Goal: Information Seeking & Learning: Check status

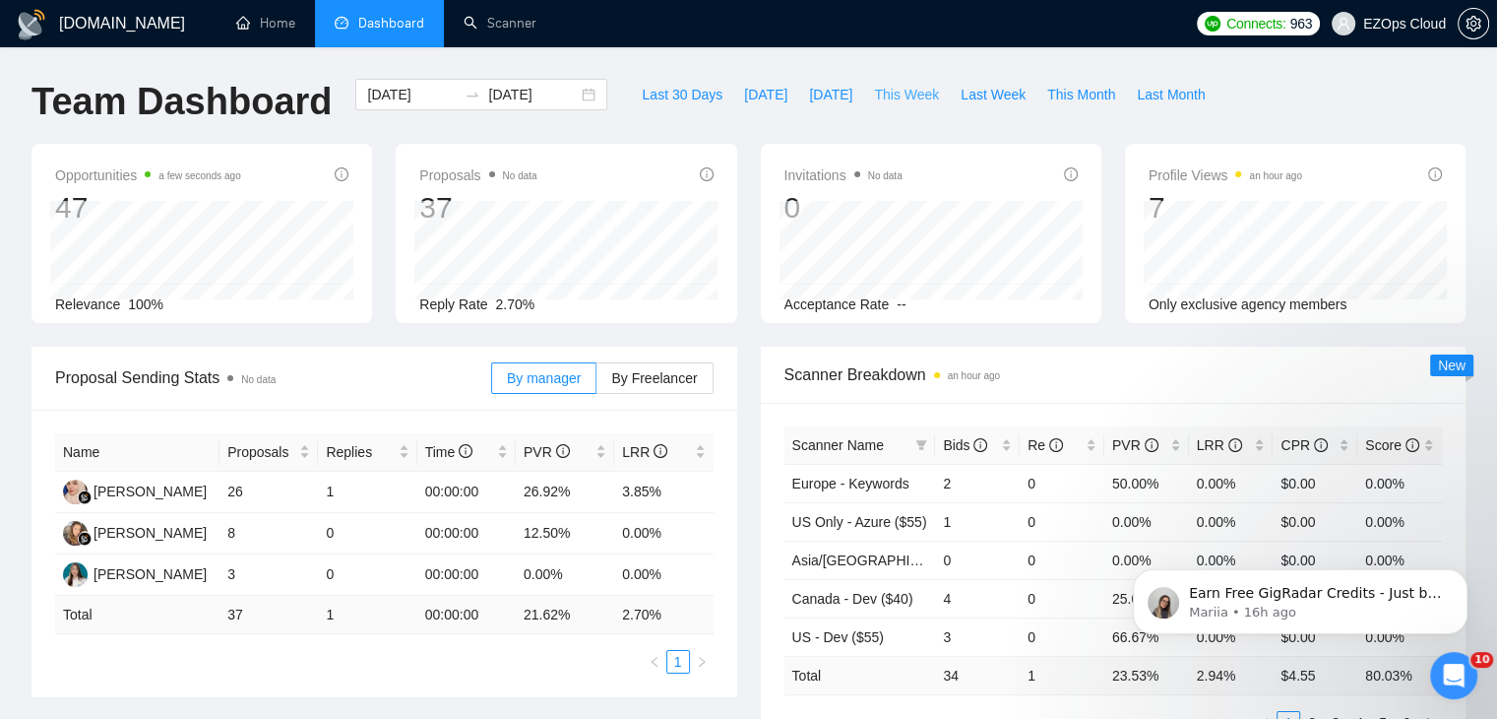
drag, startPoint x: 891, startPoint y: 101, endPoint x: 681, endPoint y: 6, distance: 230.4
click at [891, 101] on span "This Week" at bounding box center [906, 95] width 65 height 22
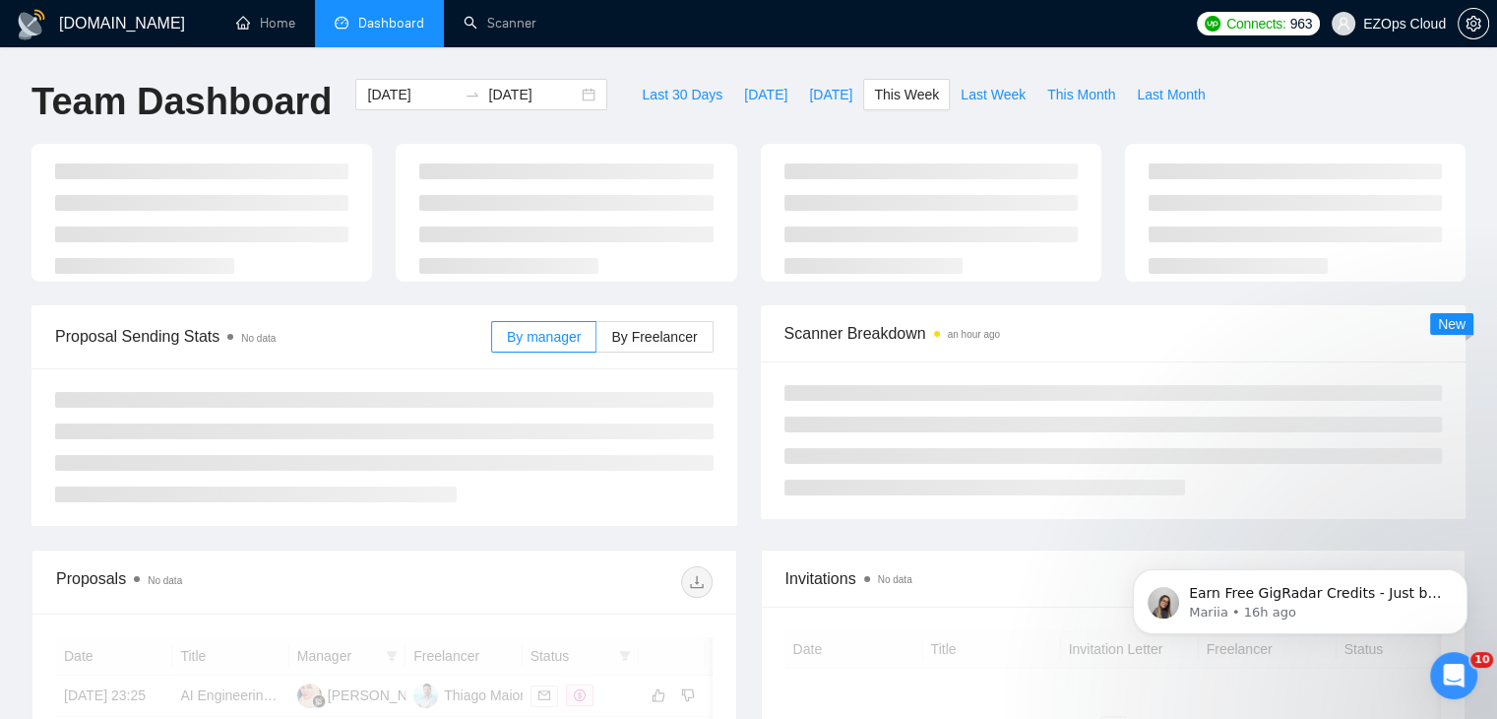
type input "[DATE]"
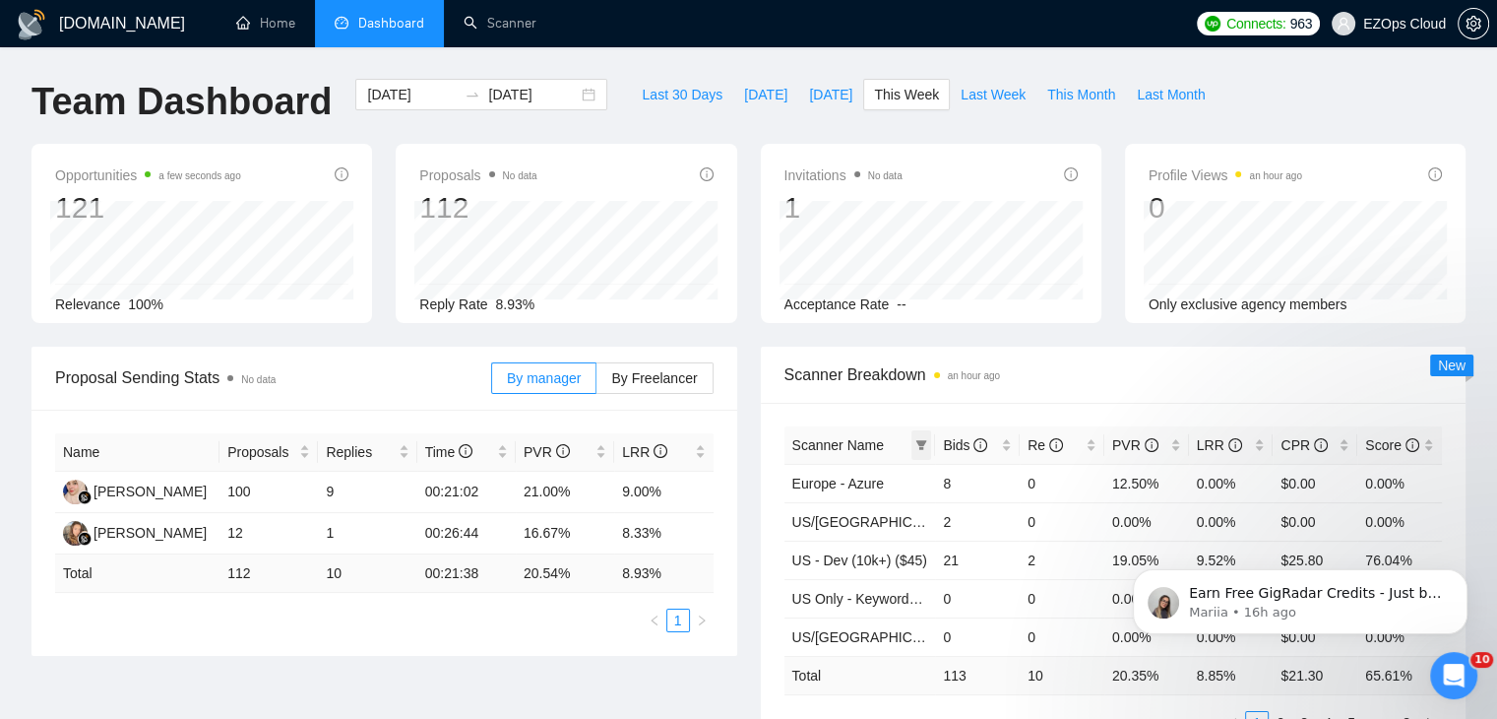
click at [925, 439] on icon "filter" at bounding box center [921, 445] width 12 height 12
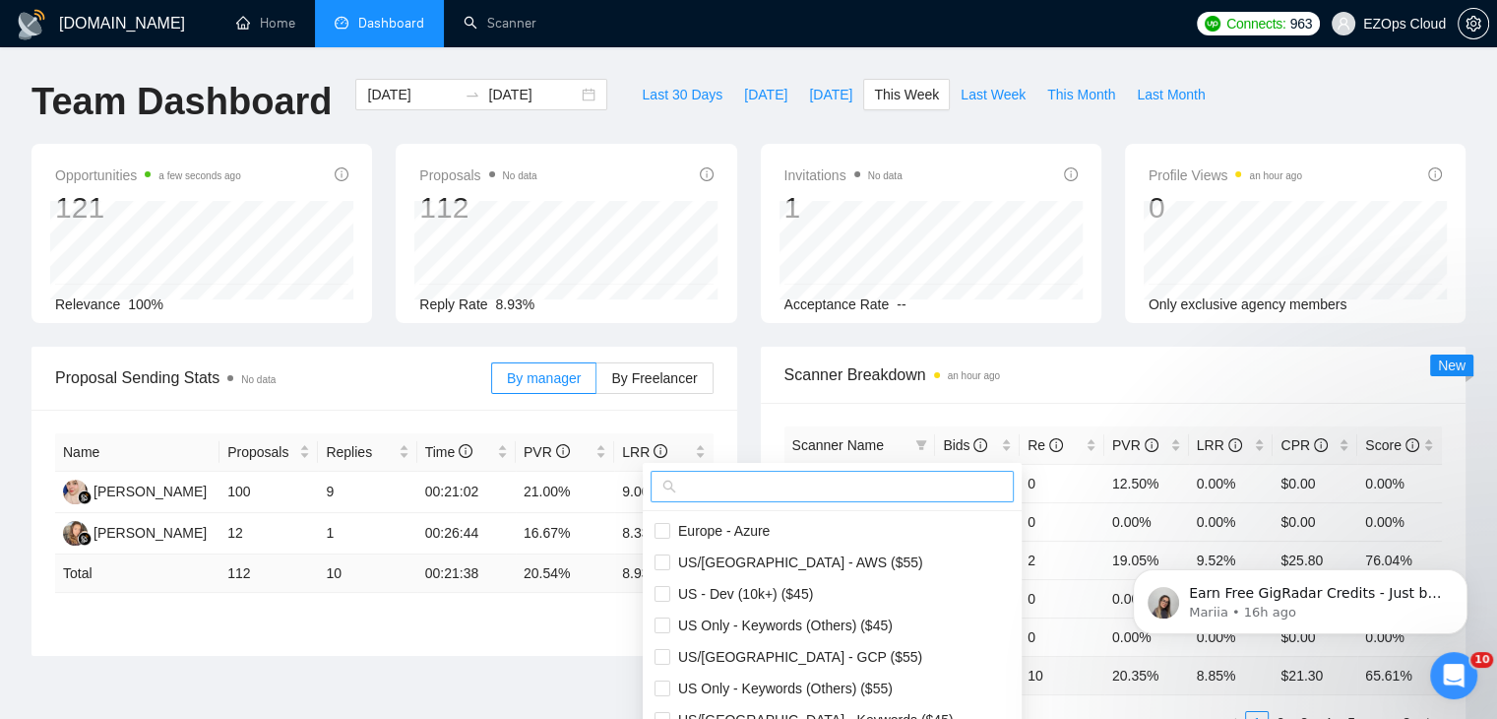
click at [854, 488] on input "text" at bounding box center [841, 486] width 322 height 22
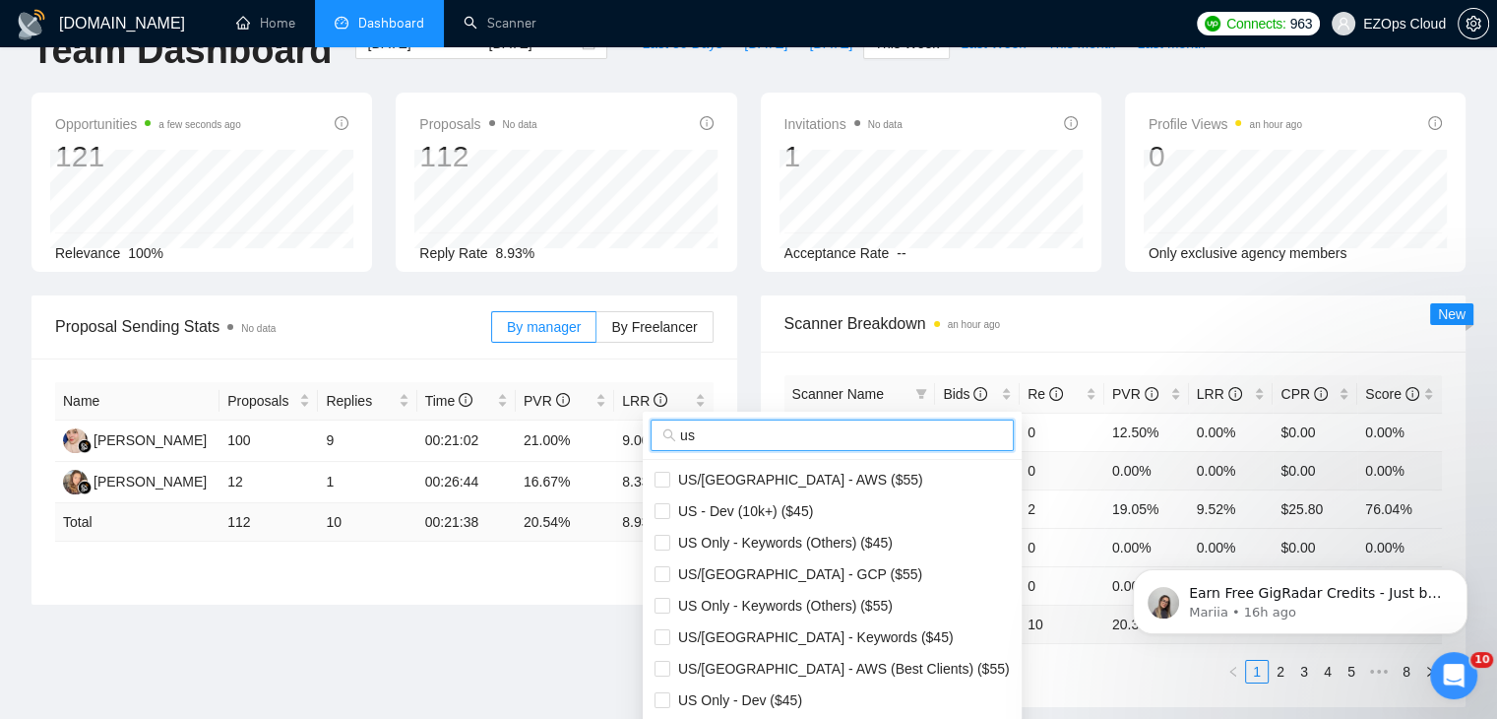
scroll to position [197, 0]
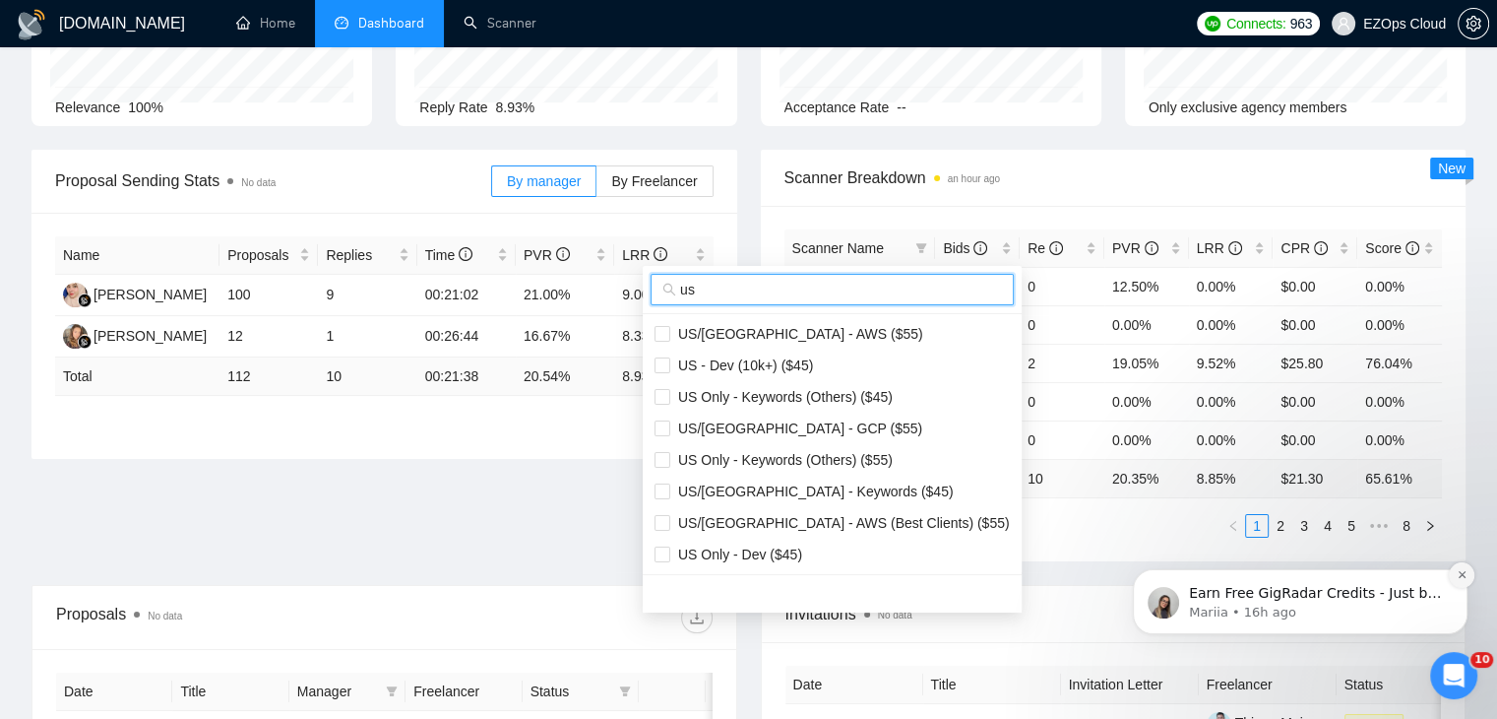
type input "us"
click at [1468, 574] on button "Dismiss notification" at bounding box center [1462, 575] width 26 height 26
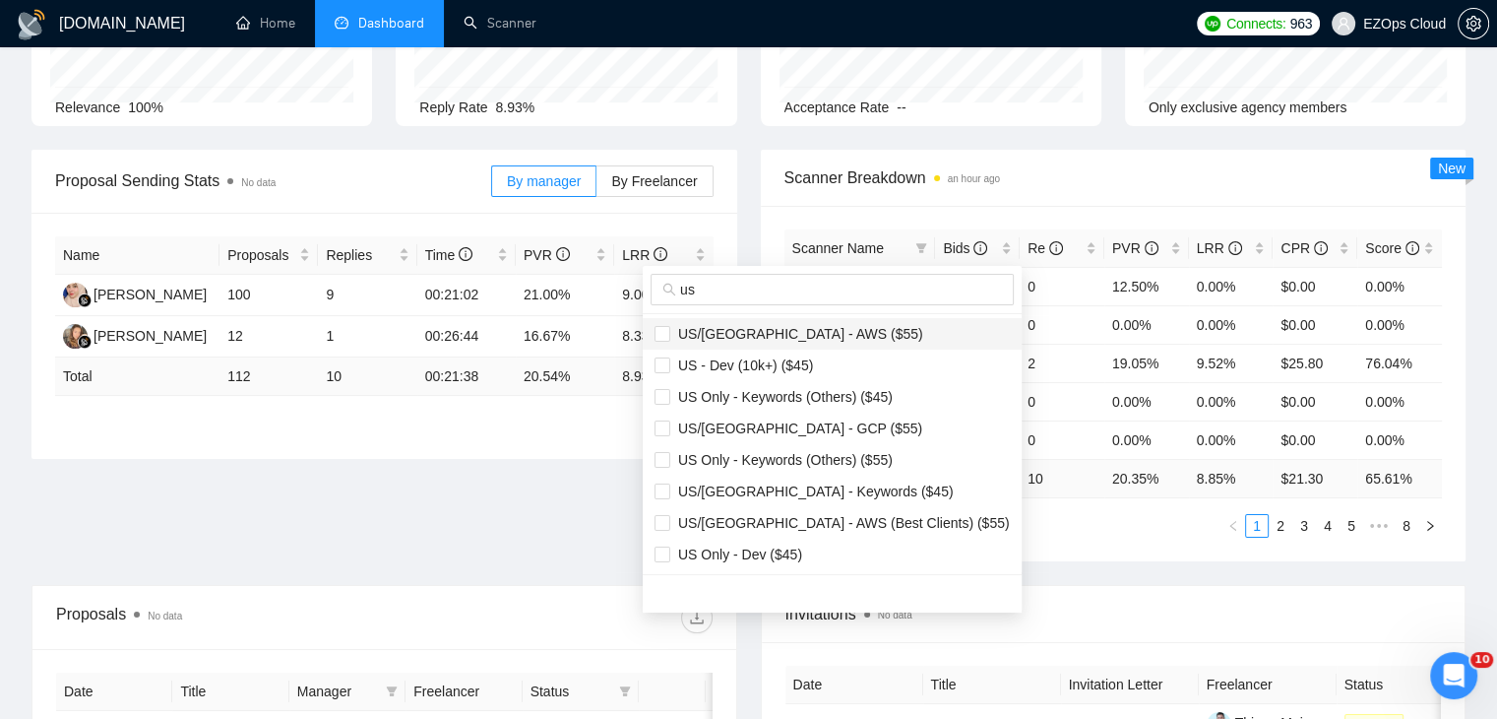
click at [784, 336] on span "US/[GEOGRAPHIC_DATA] - AWS ($55)" at bounding box center [796, 334] width 253 height 16
checkbox input "true"
click at [806, 425] on span "US/[GEOGRAPHIC_DATA] - GCP ($55)" at bounding box center [796, 428] width 252 height 16
checkbox input "true"
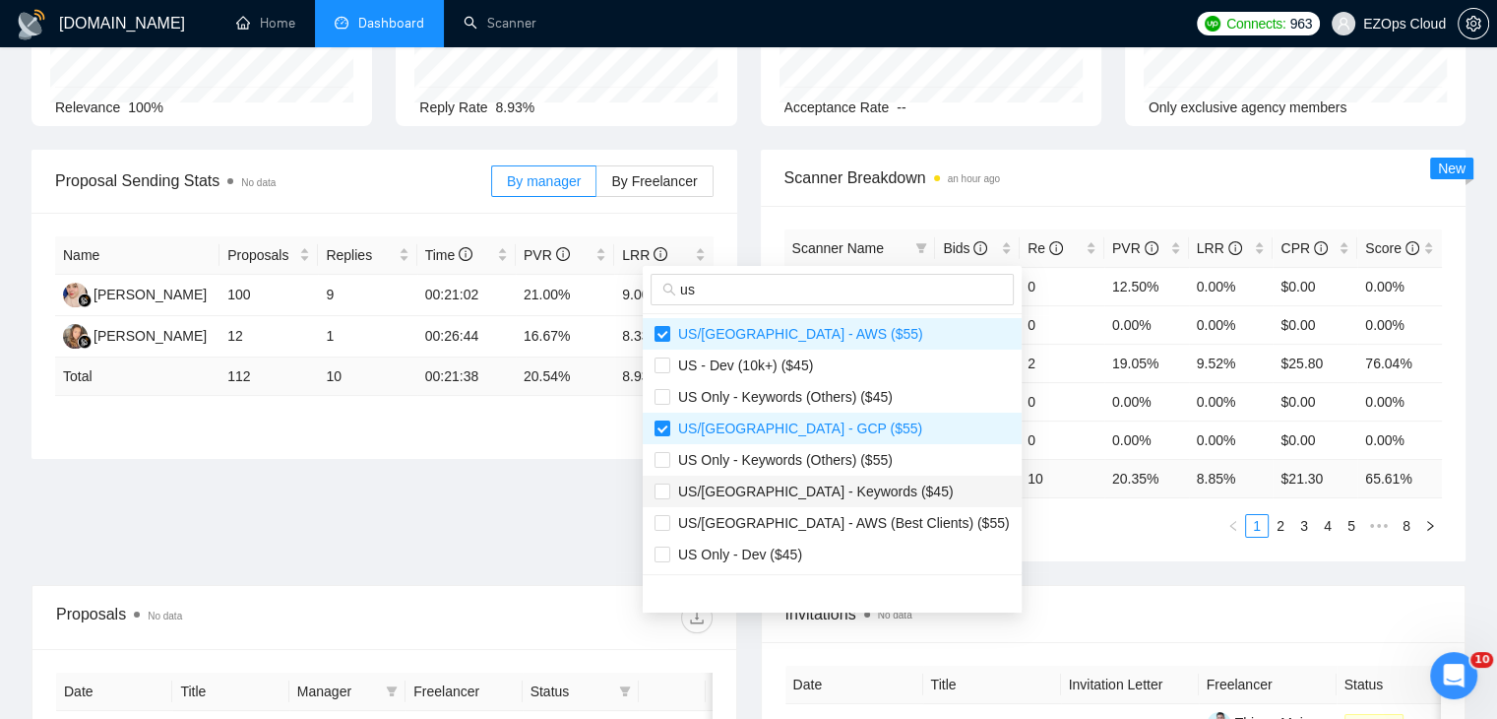
click at [825, 483] on span "US/[GEOGRAPHIC_DATA] - Keywords ($45)" at bounding box center [812, 491] width 284 height 16
checkbox input "true"
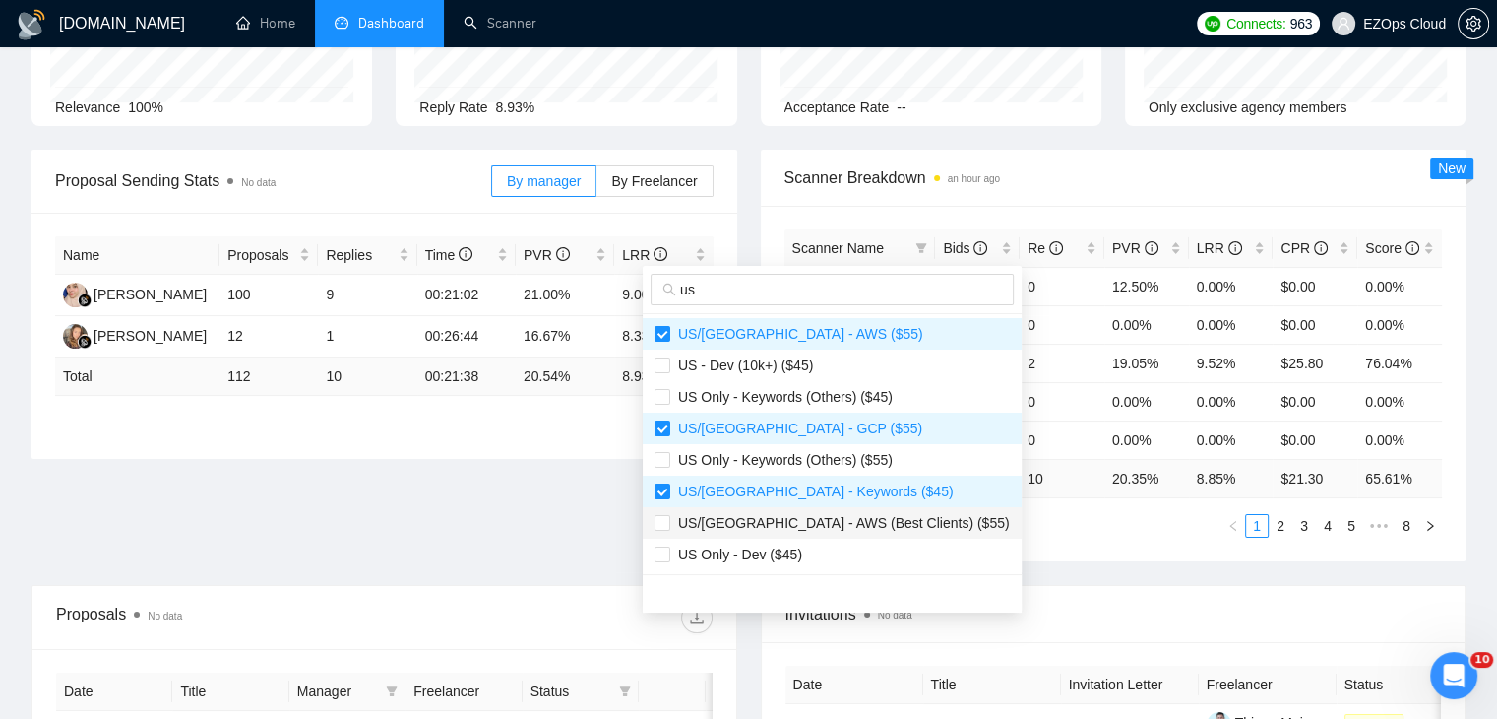
click at [829, 521] on span "US/[GEOGRAPHIC_DATA] - AWS (Best Clients) ($55)" at bounding box center [840, 523] width 340 height 16
checkbox input "true"
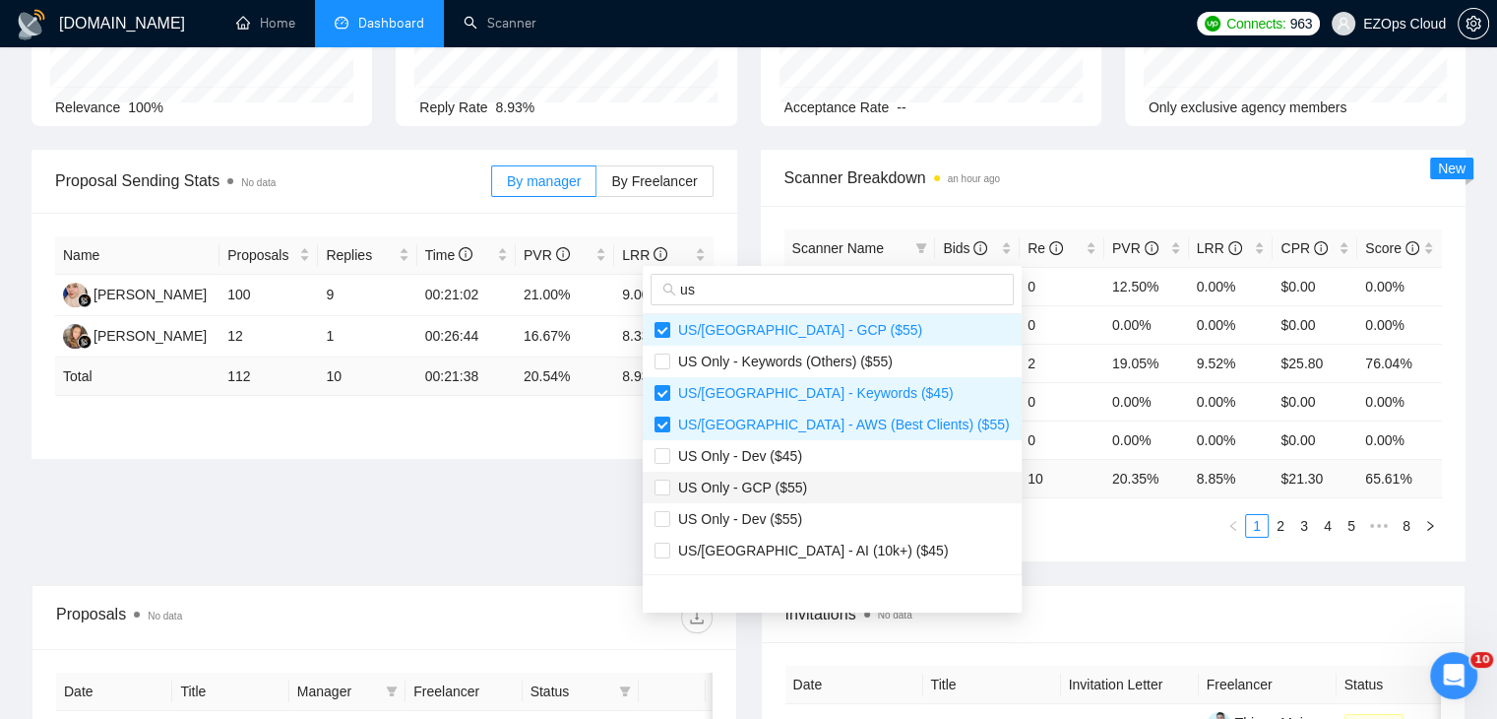
click at [795, 479] on span "US Only - GCP ($55)" at bounding box center [738, 487] width 137 height 16
checkbox input "true"
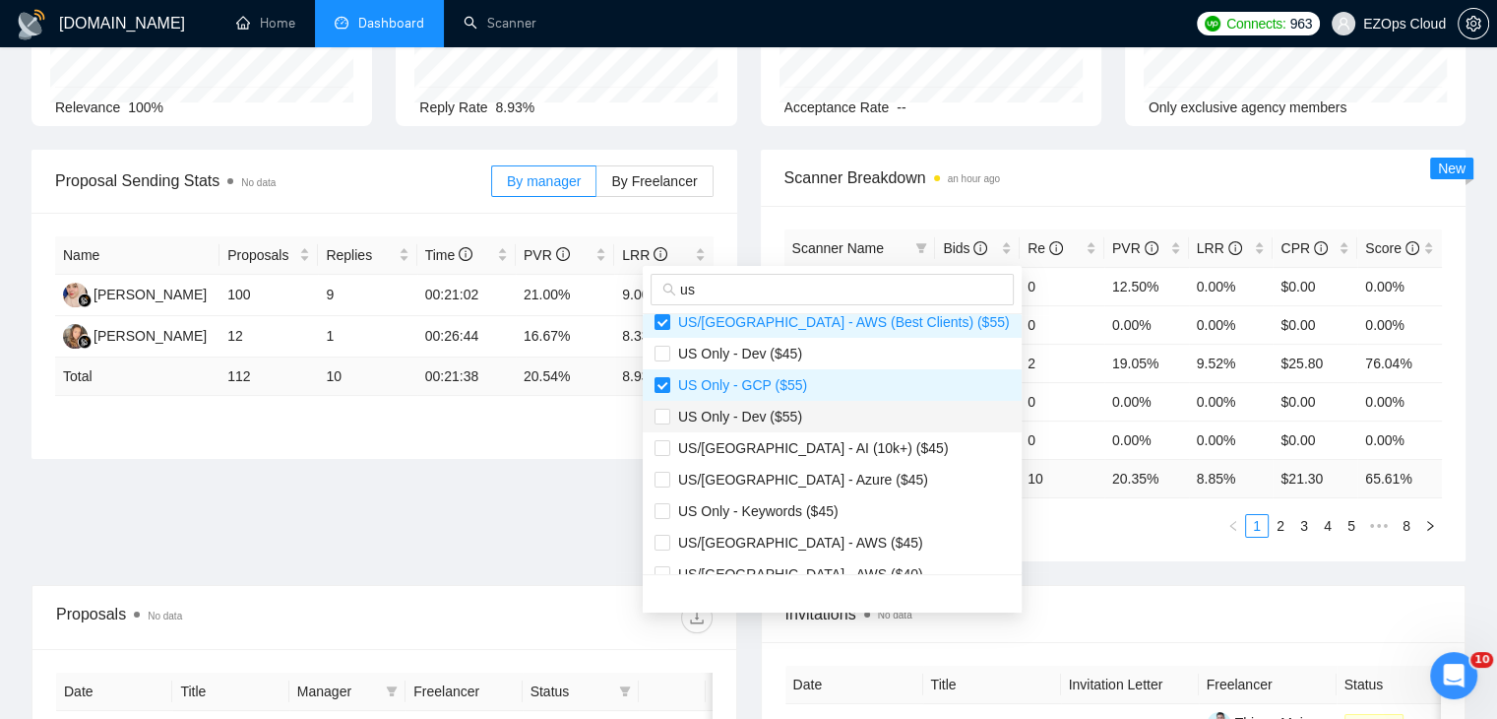
scroll to position [295, 0]
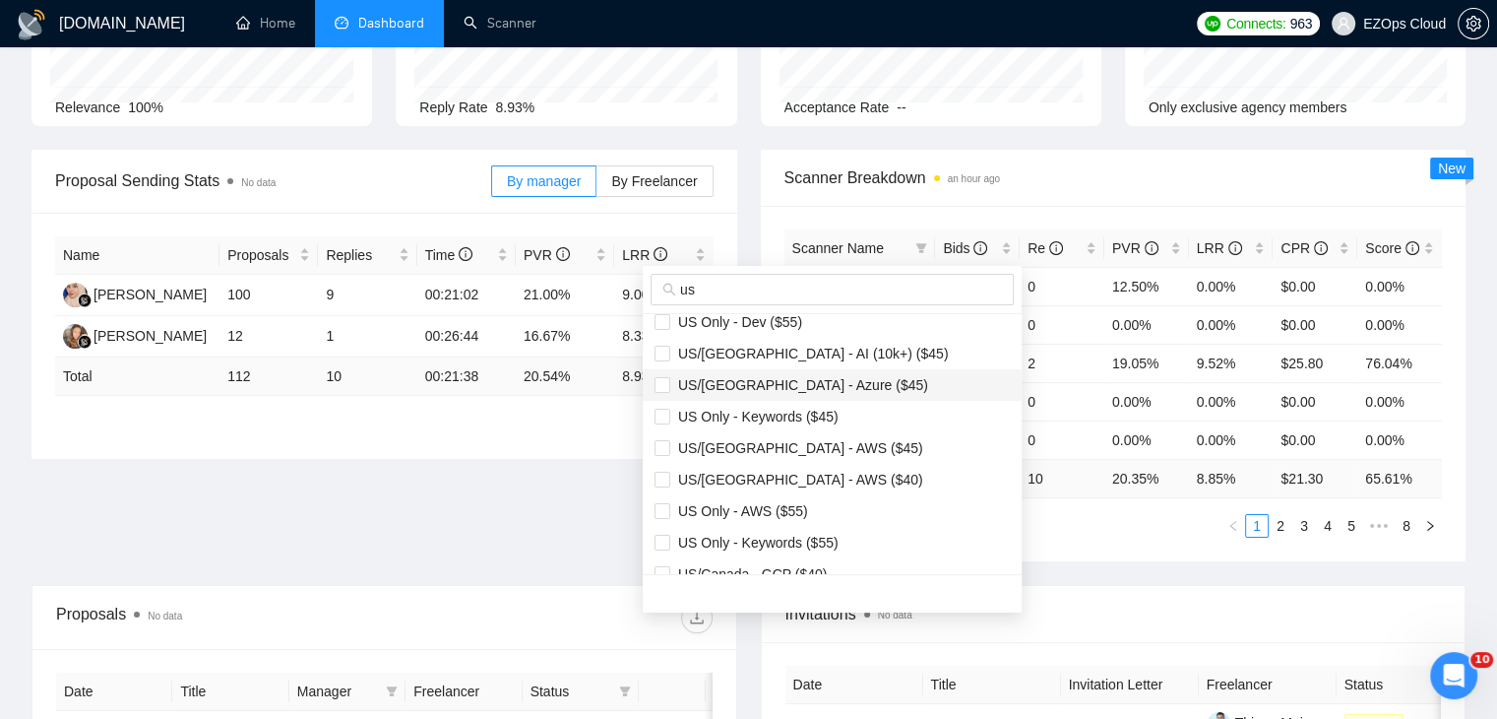
click at [793, 382] on span "US/[GEOGRAPHIC_DATA] - Azure ($45)" at bounding box center [799, 385] width 258 height 16
checkbox input "true"
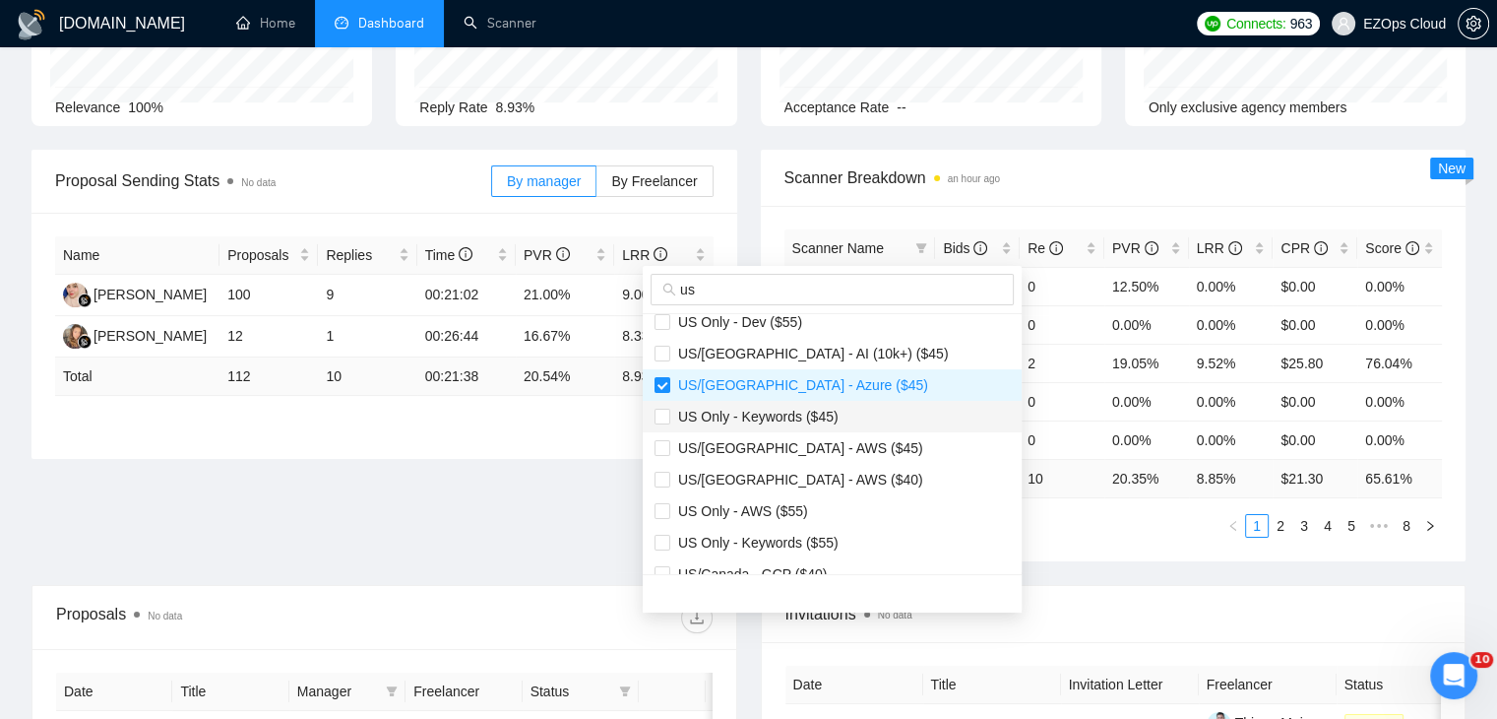
click at [811, 413] on span "US Only - Keywords ($45)" at bounding box center [754, 417] width 168 height 16
checkbox input "true"
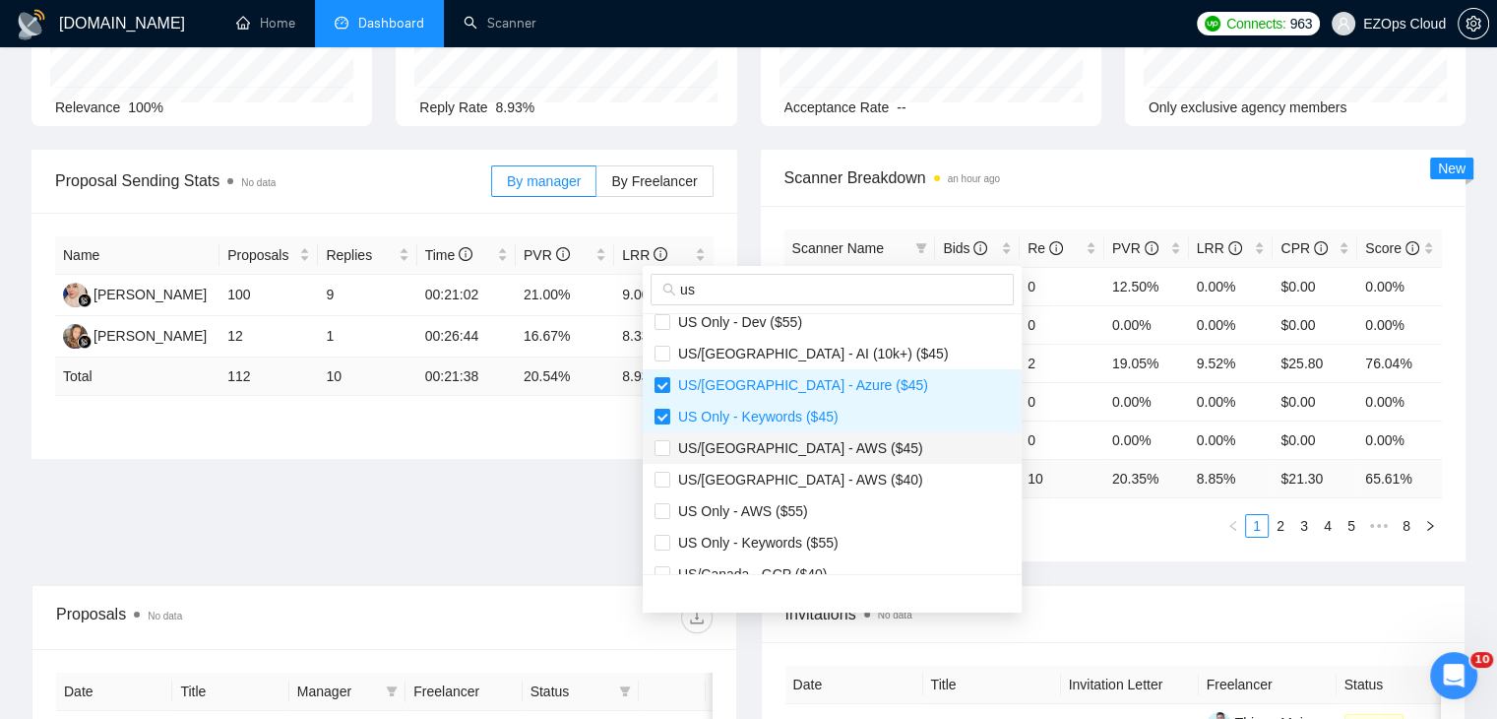
click at [815, 448] on span "US/[GEOGRAPHIC_DATA] - AWS ($45)" at bounding box center [796, 448] width 253 height 16
checkbox input "true"
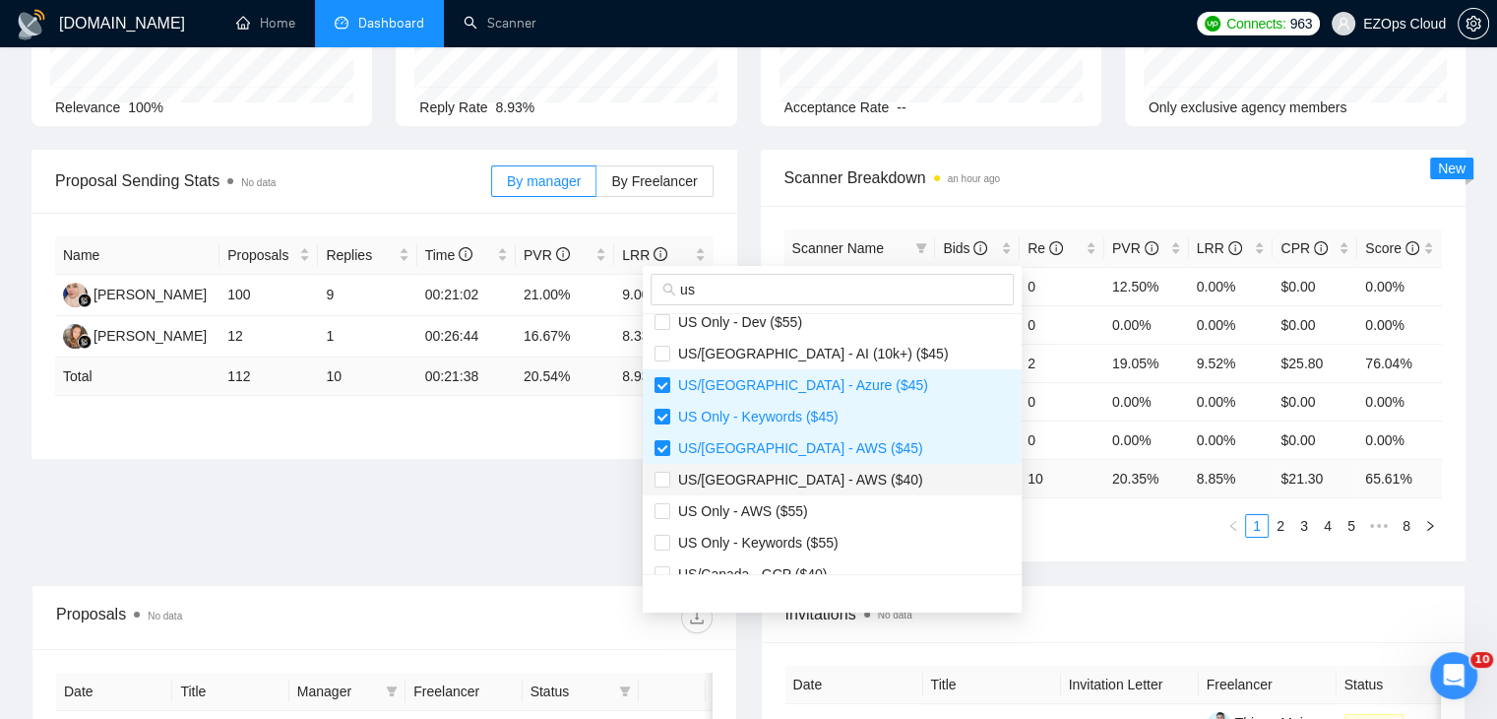
click at [818, 473] on span "US/[GEOGRAPHIC_DATA] - AWS ($40)" at bounding box center [796, 480] width 253 height 16
checkbox input "true"
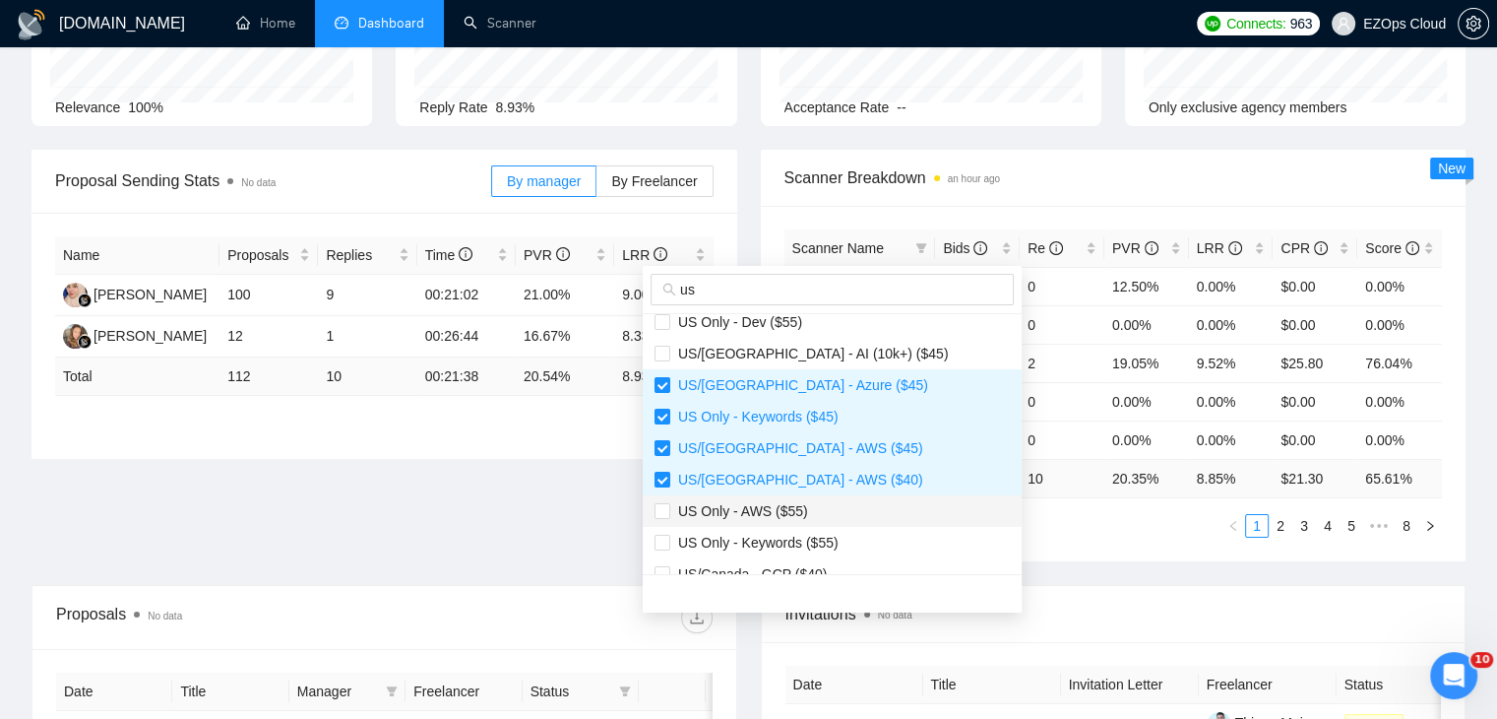
click at [823, 504] on span "US Only - AWS ($55)" at bounding box center [832, 511] width 355 height 22
checkbox input "true"
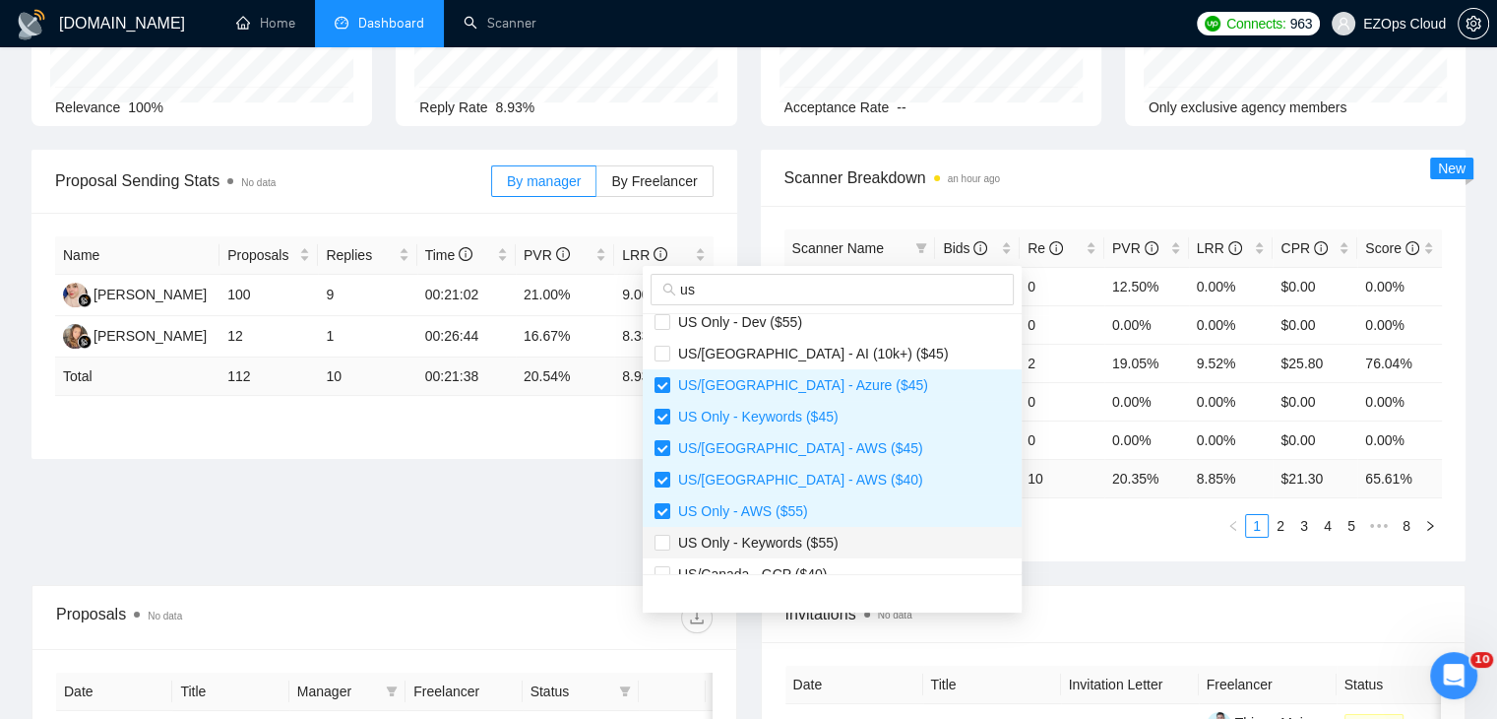
click at [831, 543] on span "US Only - Keywords ($55)" at bounding box center [754, 543] width 168 height 16
checkbox input "true"
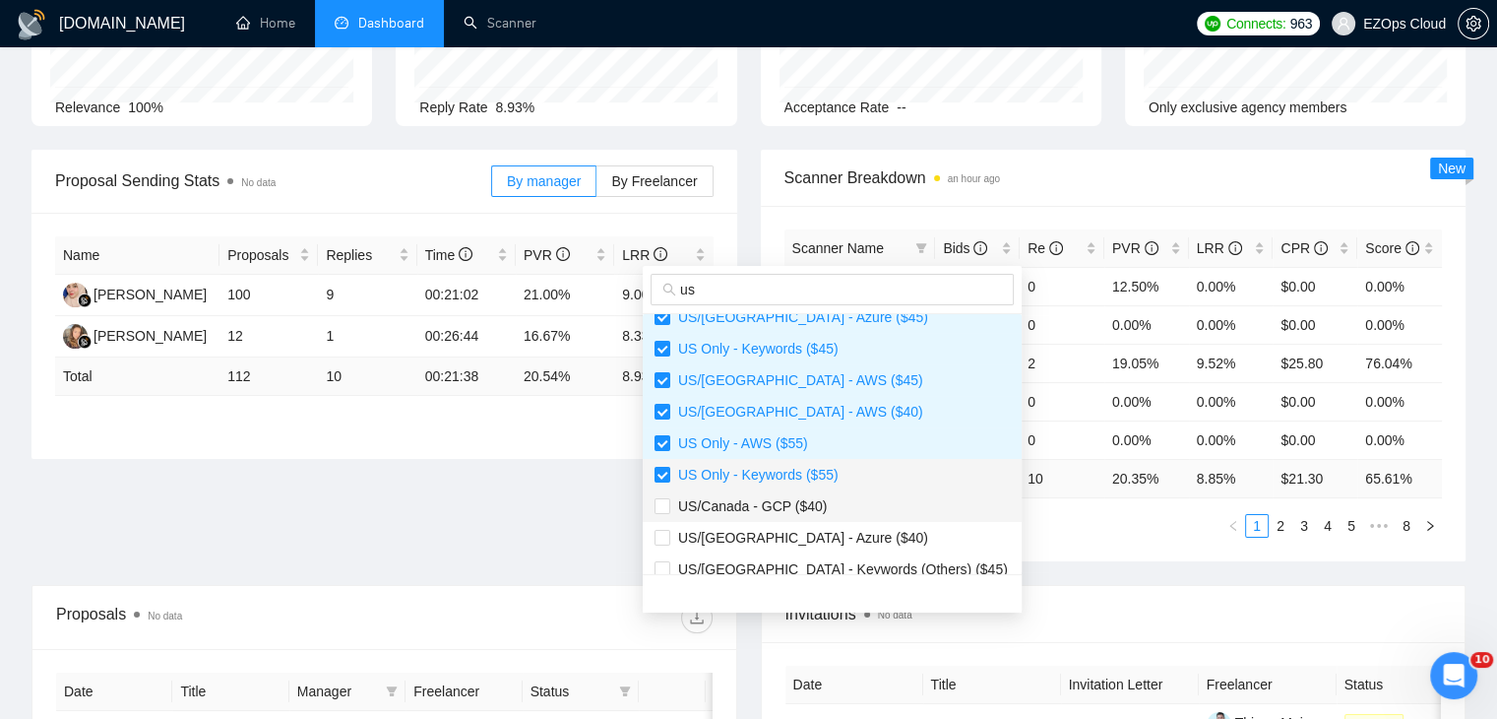
scroll to position [394, 0]
click at [810, 470] on span "US/Canada - GCP ($40)" at bounding box center [748, 476] width 157 height 16
checkbox input "true"
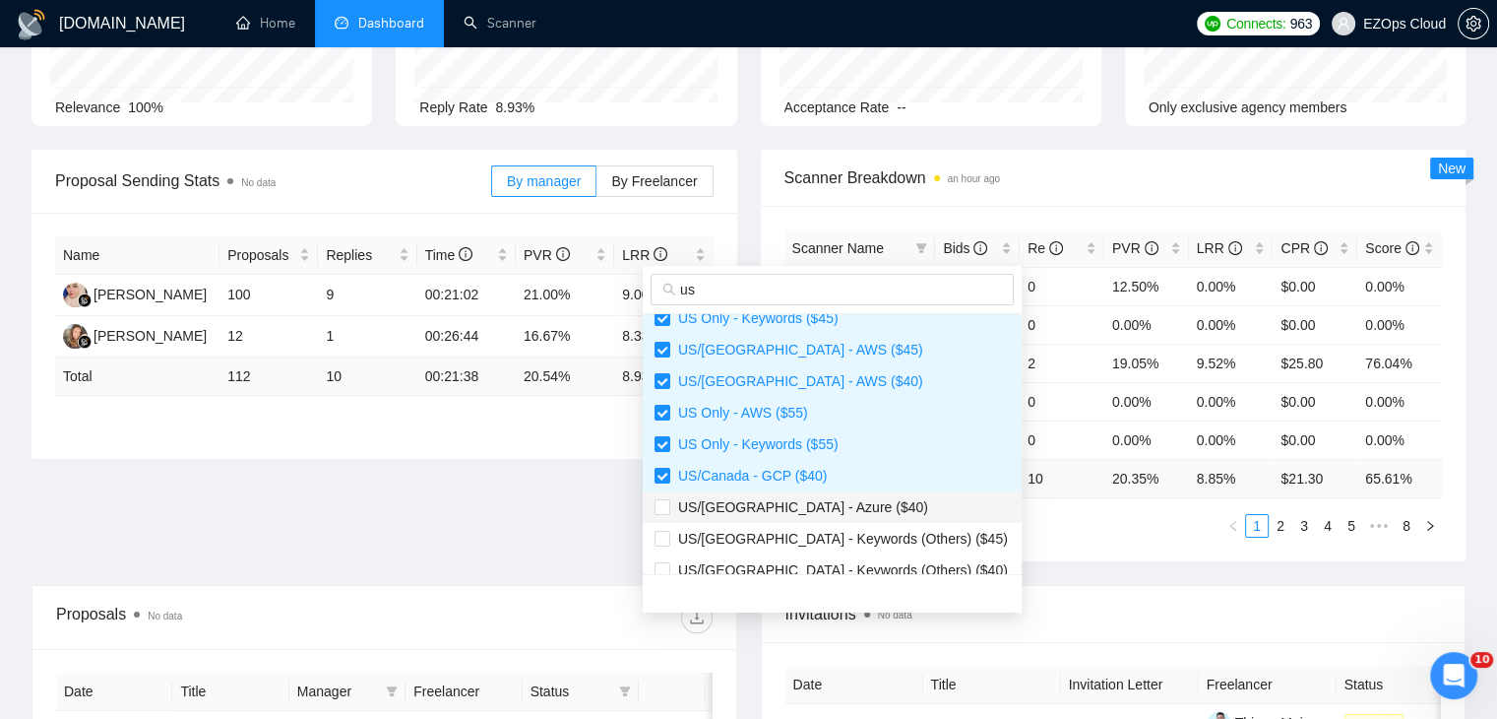
click at [832, 509] on span "US/[GEOGRAPHIC_DATA] - Azure ($40)" at bounding box center [832, 507] width 355 height 22
checkbox input "true"
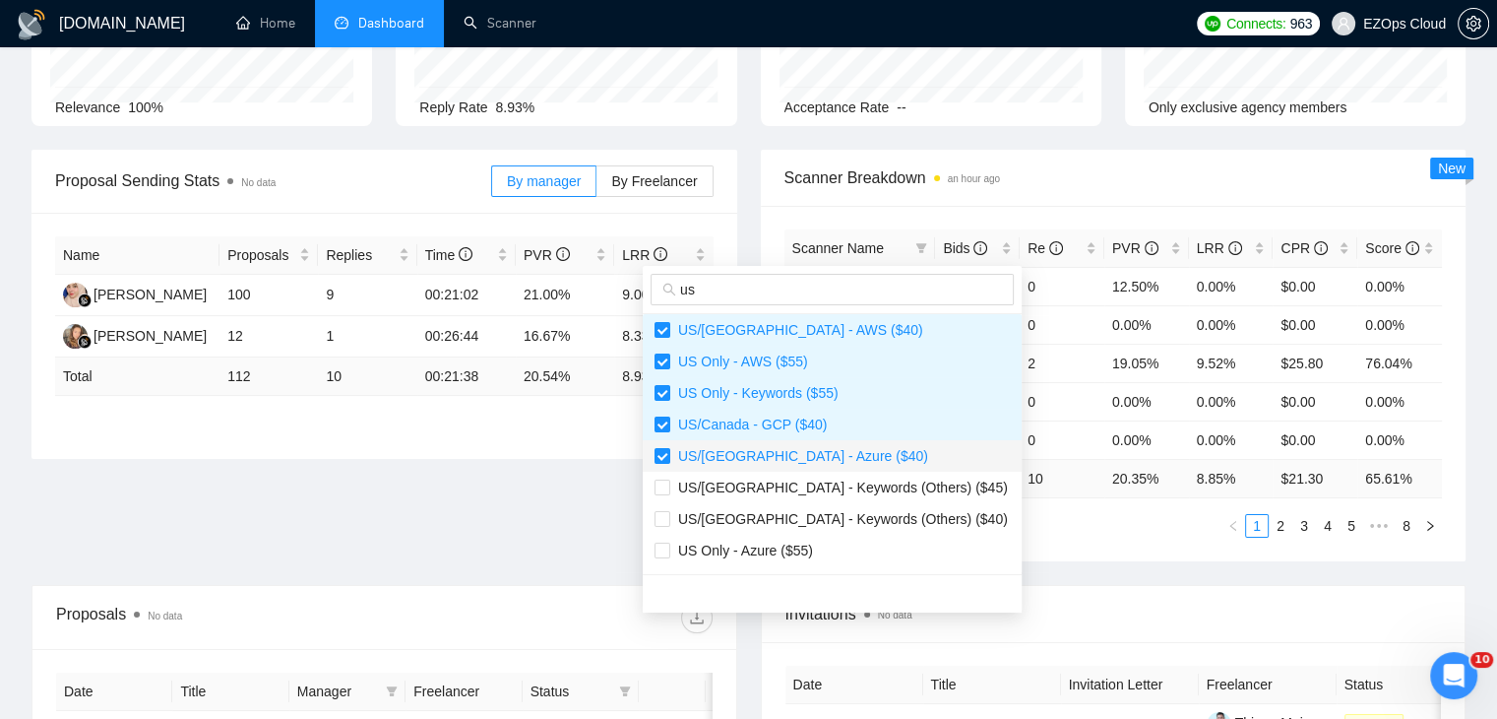
scroll to position [492, 0]
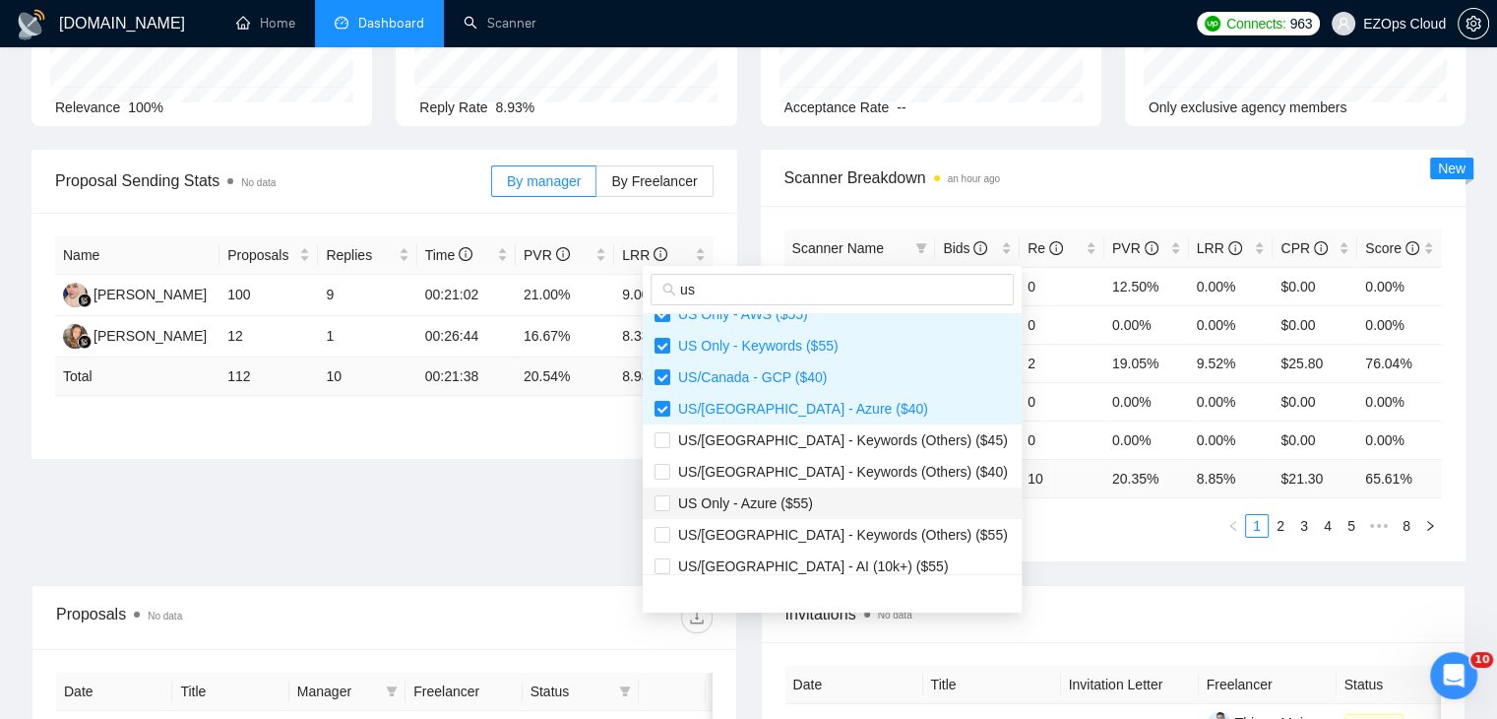
click at [804, 501] on span "US Only - Azure ($55)" at bounding box center [741, 503] width 143 height 16
checkbox input "true"
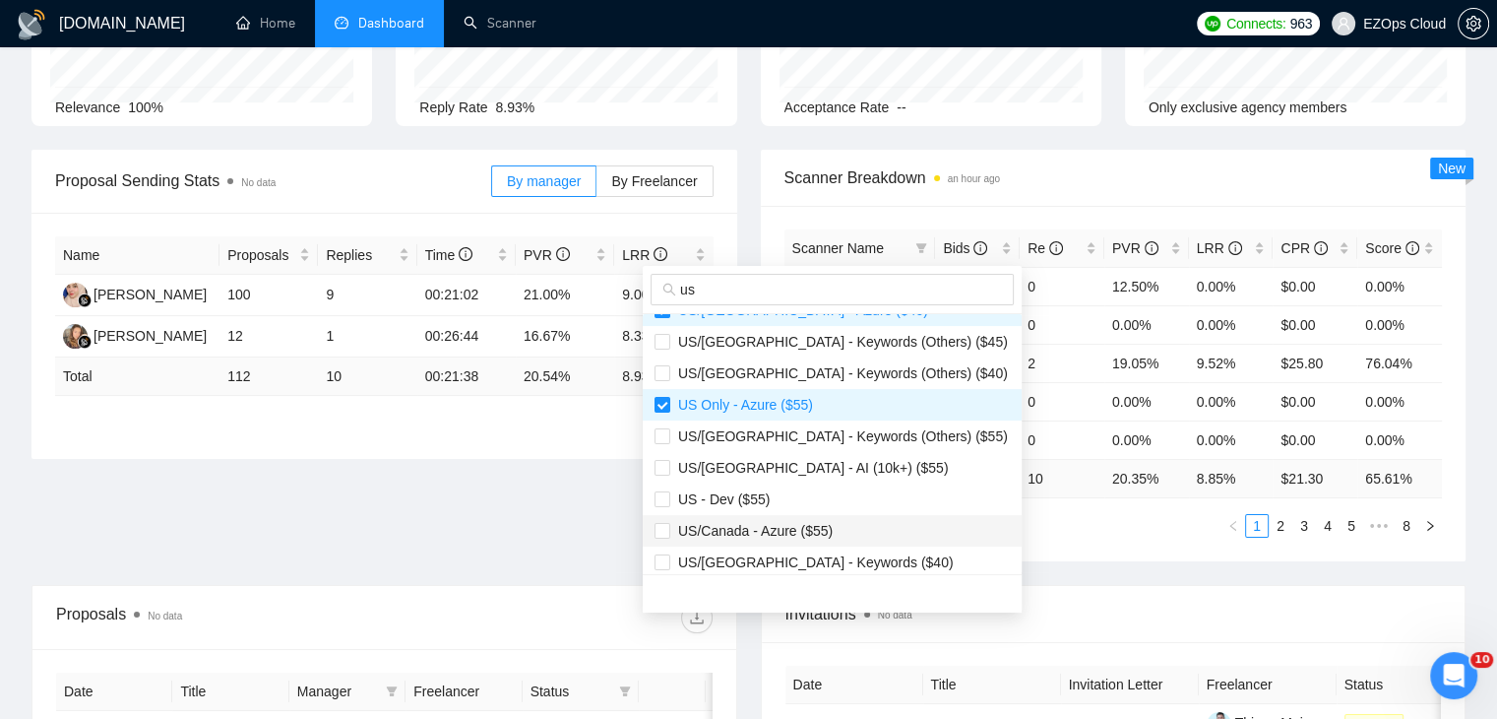
click at [810, 524] on span "US/Canada - Azure ($55)" at bounding box center [751, 531] width 162 height 16
checkbox input "true"
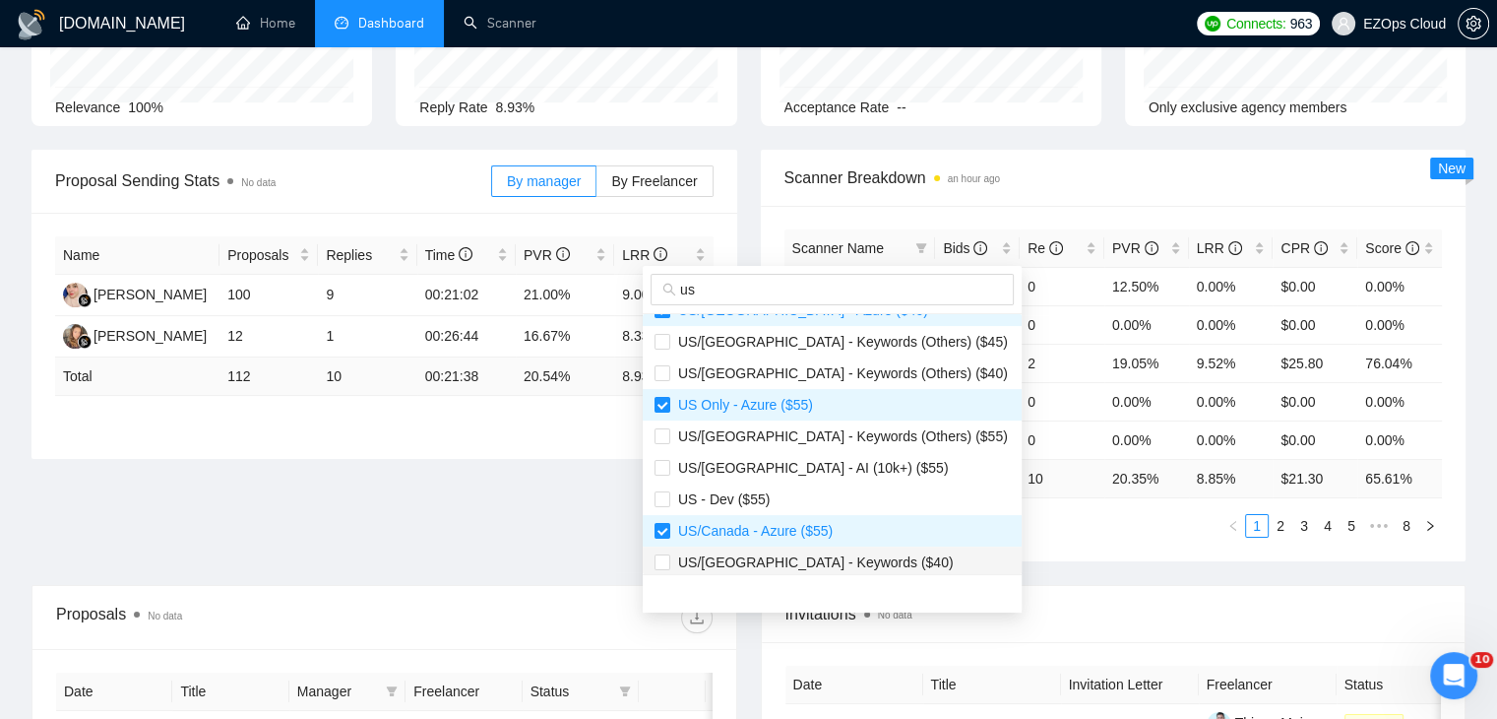
click at [825, 548] on li "US/[GEOGRAPHIC_DATA] - Keywords ($40)" at bounding box center [832, 562] width 379 height 32
checkbox input "true"
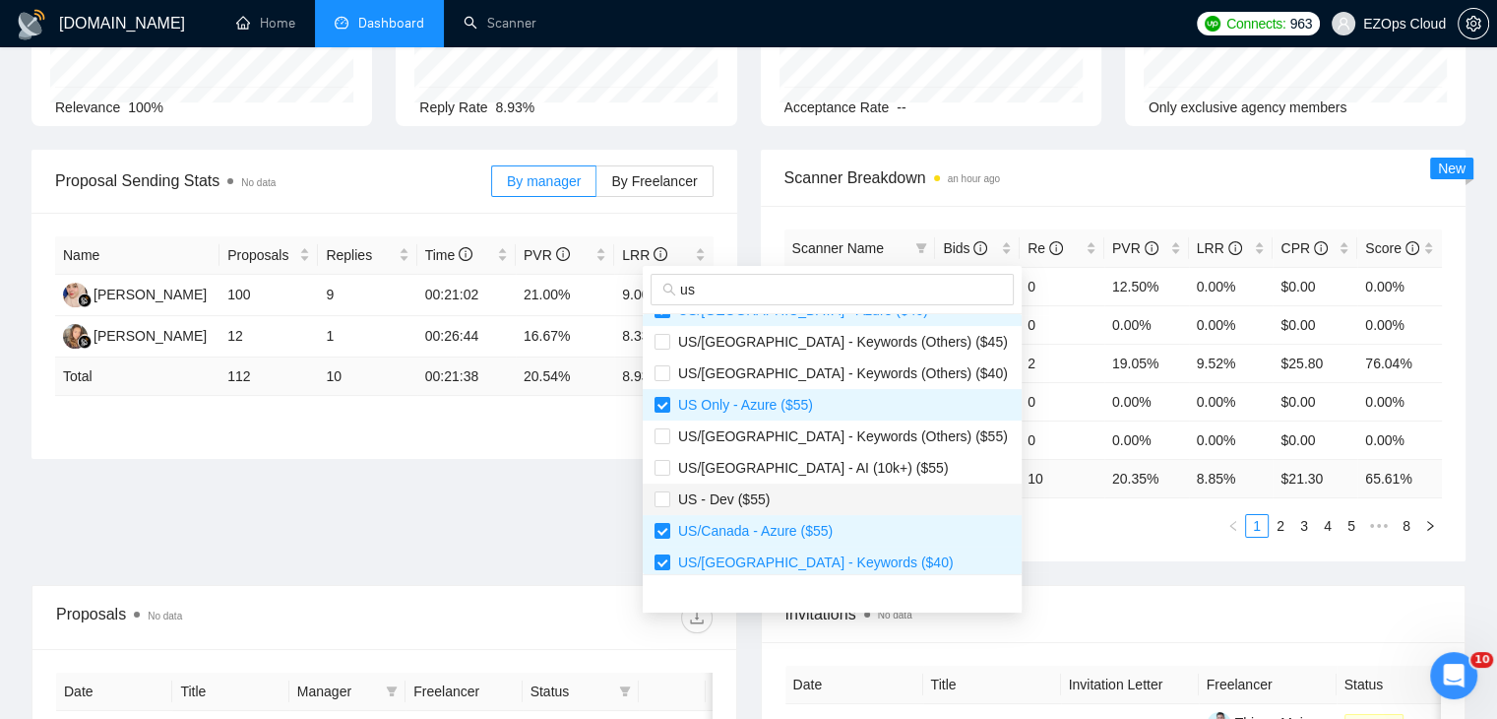
scroll to position [689, 0]
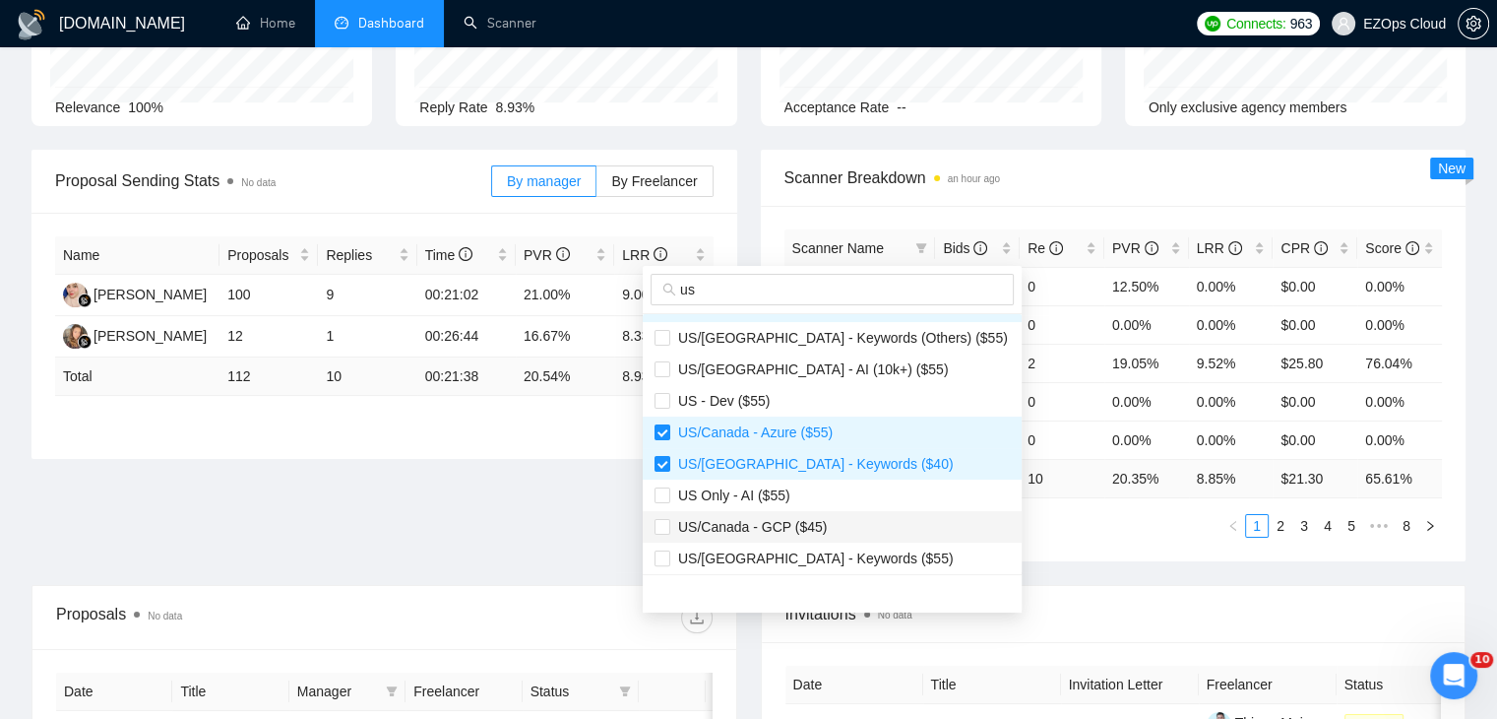
click at [823, 521] on span "US/Canada - GCP ($45)" at bounding box center [832, 527] width 355 height 22
checkbox input "true"
click at [837, 542] on li "US/[GEOGRAPHIC_DATA] - Keywords ($55)" at bounding box center [832, 558] width 379 height 32
checkbox input "true"
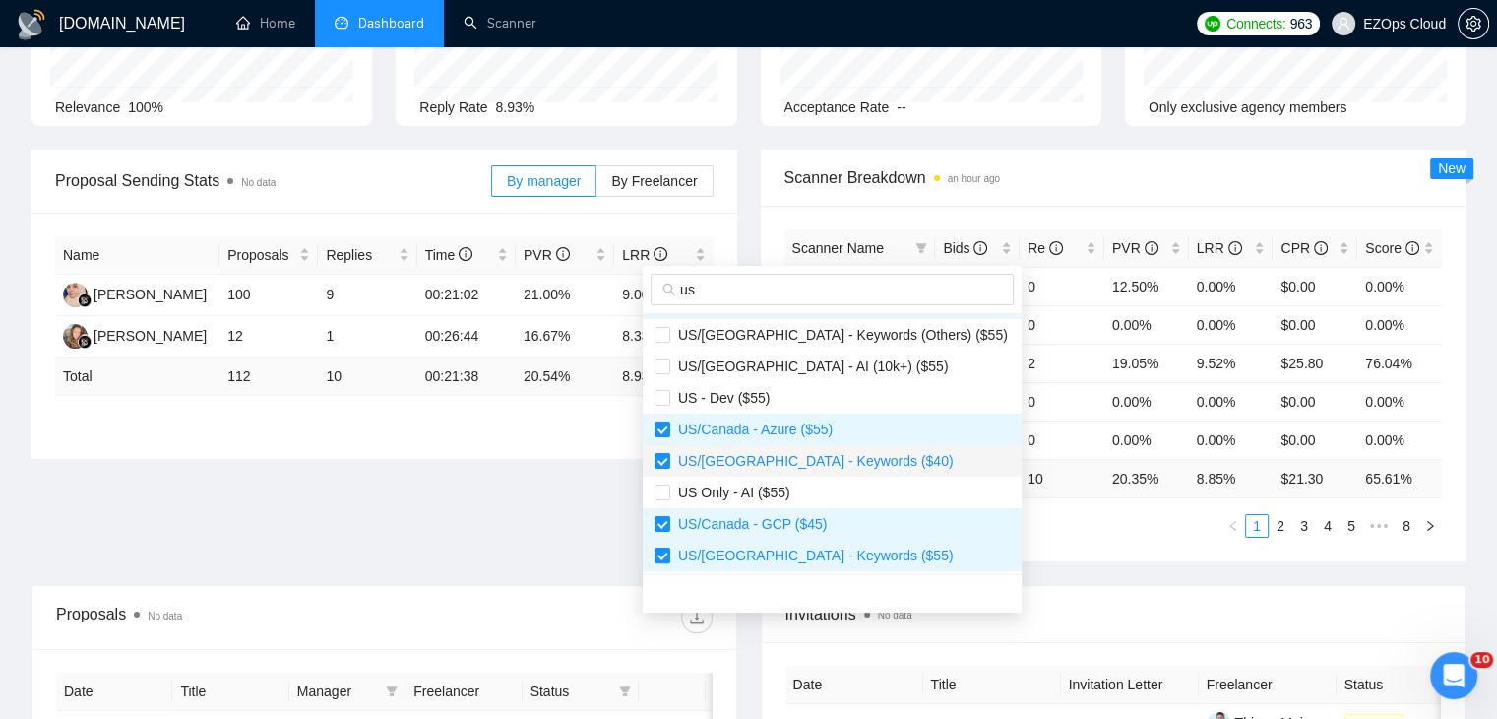
scroll to position [693, 0]
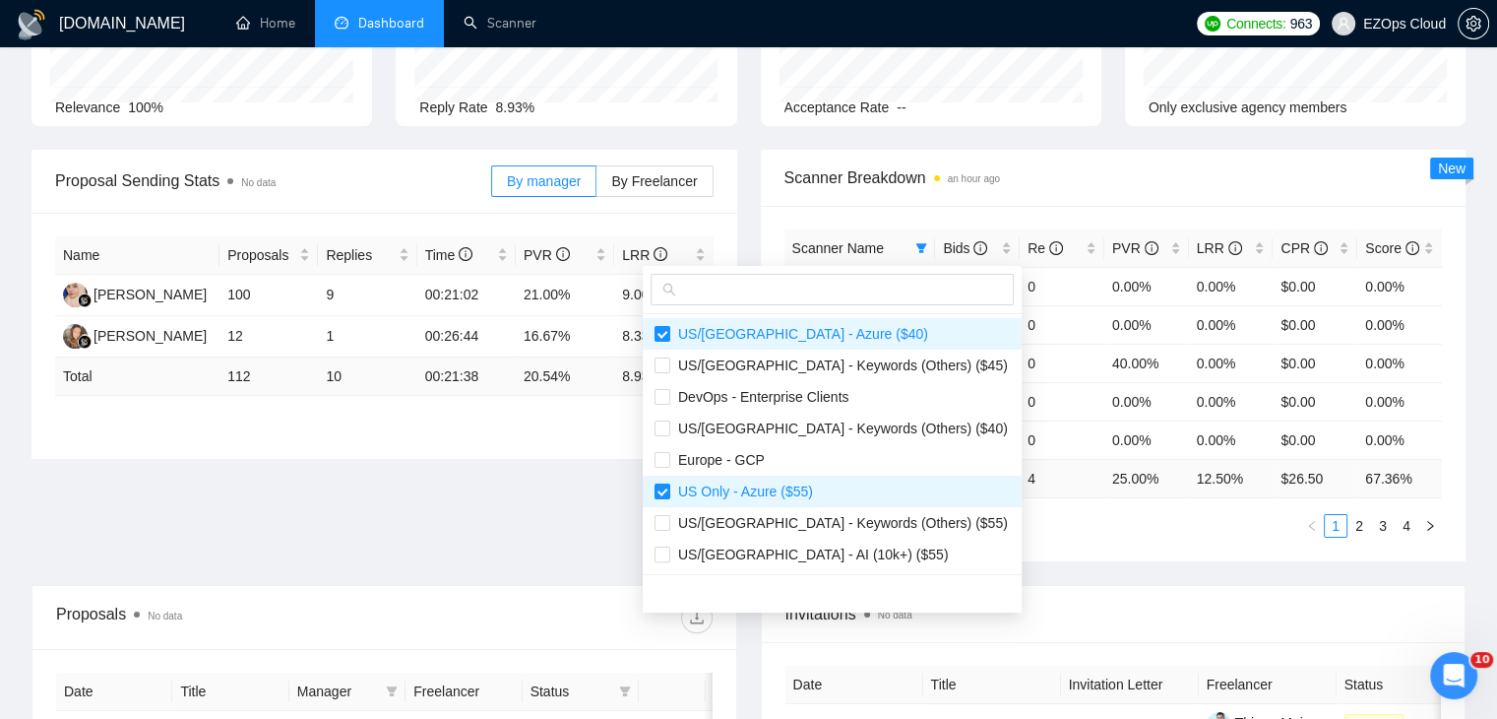
click at [972, 498] on div "Scanner Name Bids Re PVR LRR CPR Score [GEOGRAPHIC_DATA]/[GEOGRAPHIC_DATA] - AW…" at bounding box center [1114, 383] width 659 height 308
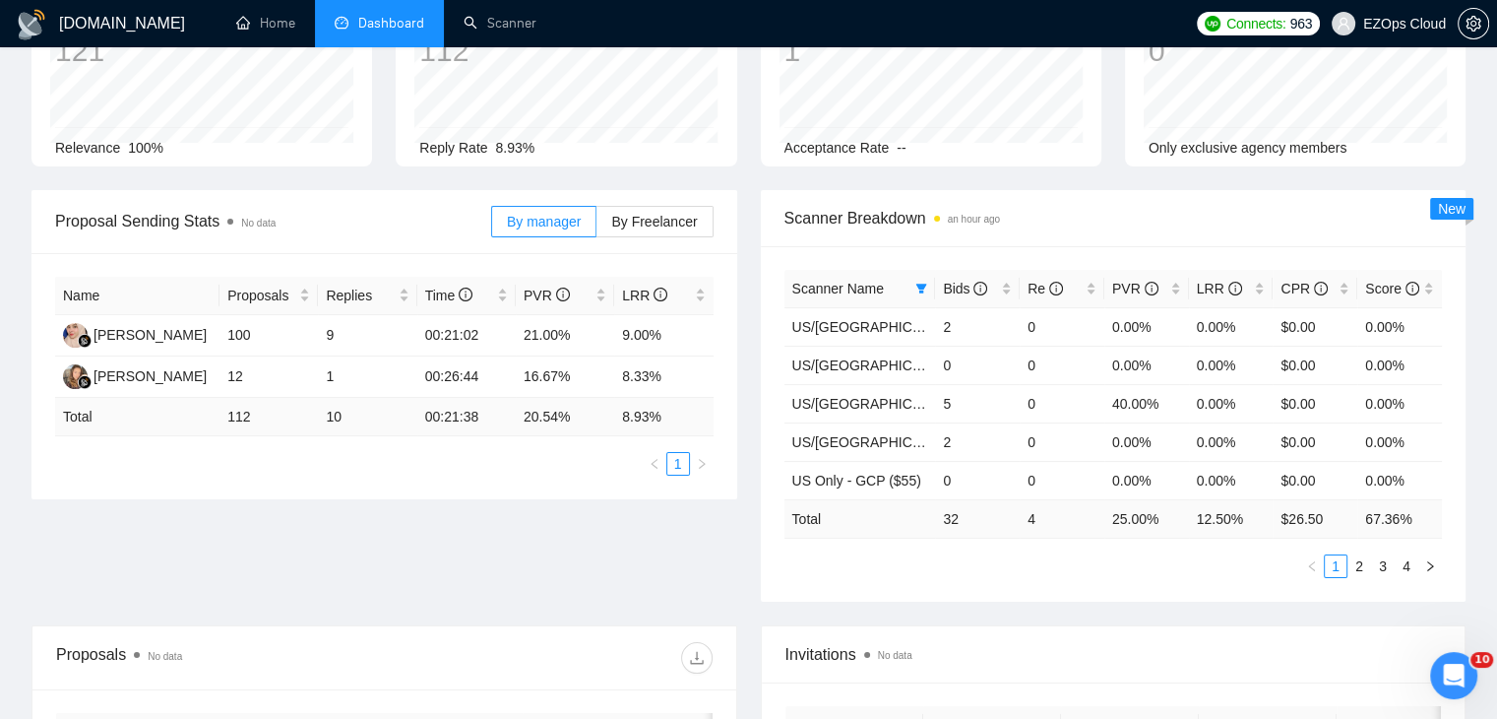
scroll to position [0, 0]
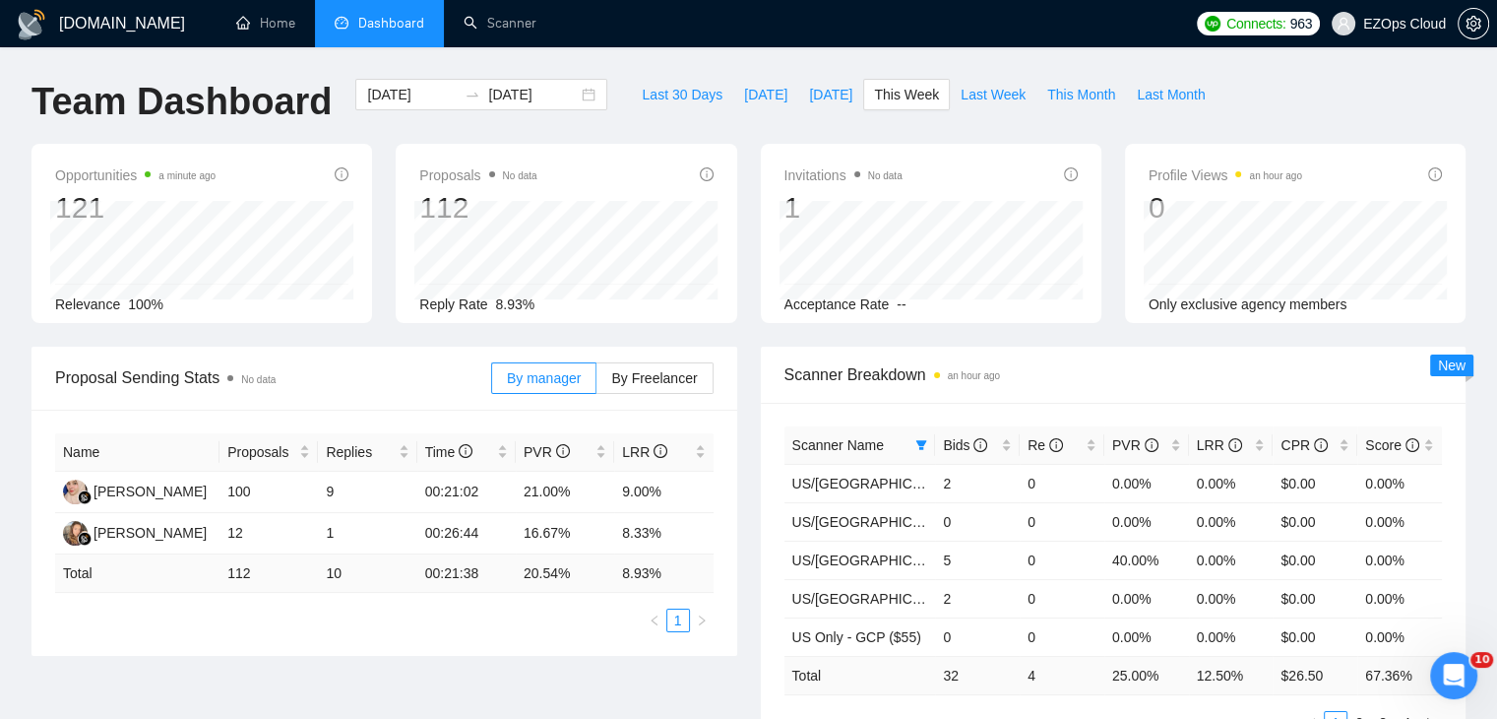
click at [960, 114] on div "Last 30 Days [DATE] [DATE] This Week Last Week This Month Last Month" at bounding box center [923, 111] width 608 height 65
click at [961, 99] on span "Last Week" at bounding box center [993, 95] width 65 height 22
type input "[DATE]"
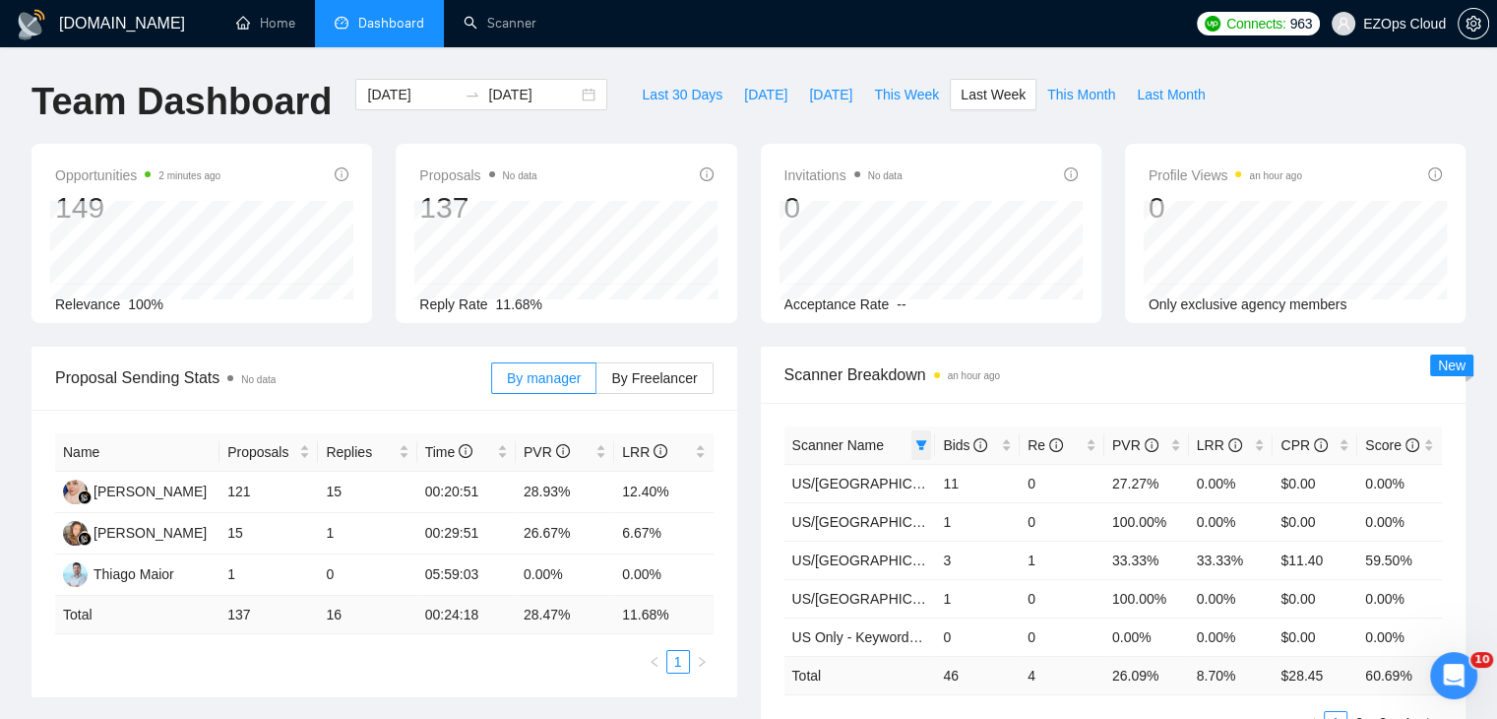
click at [919, 444] on icon "filter" at bounding box center [921, 445] width 11 height 10
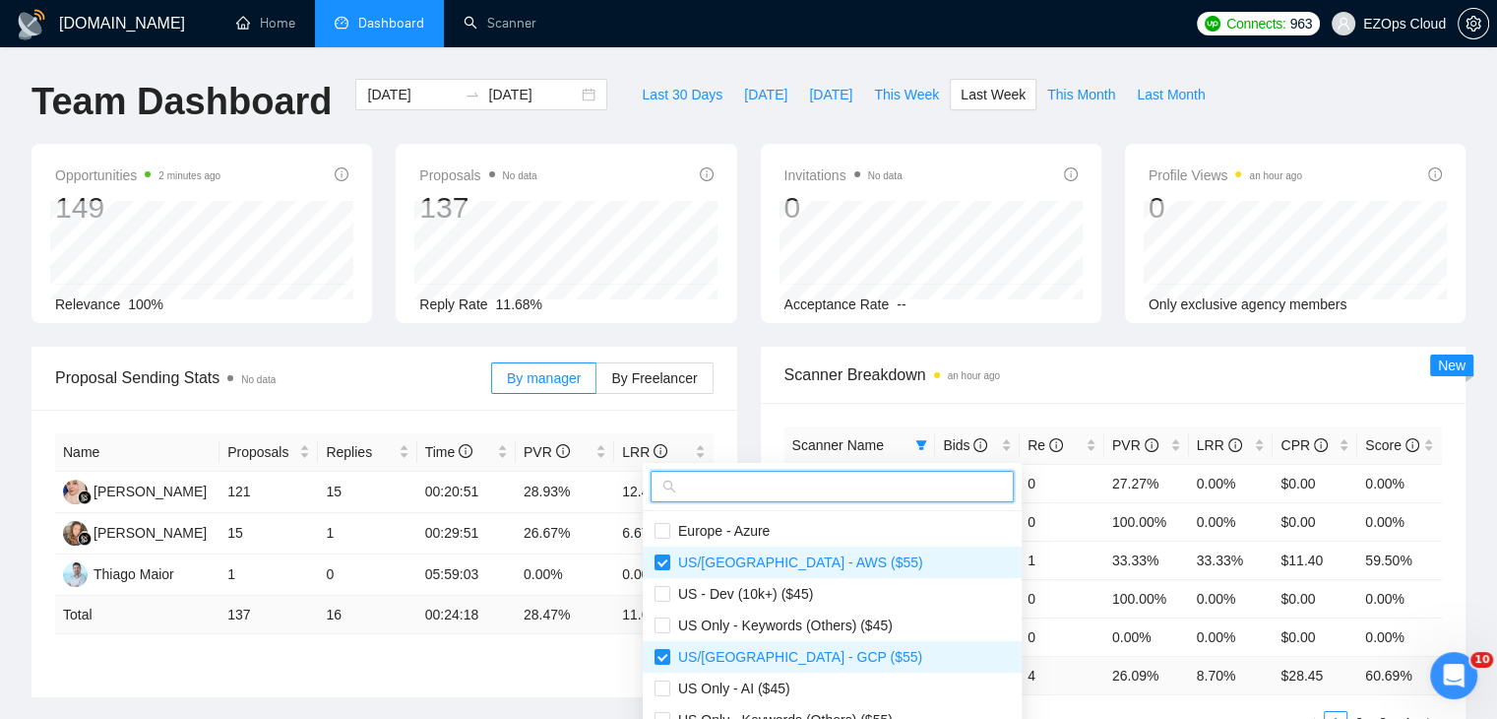
click at [854, 490] on input "text" at bounding box center [841, 486] width 322 height 22
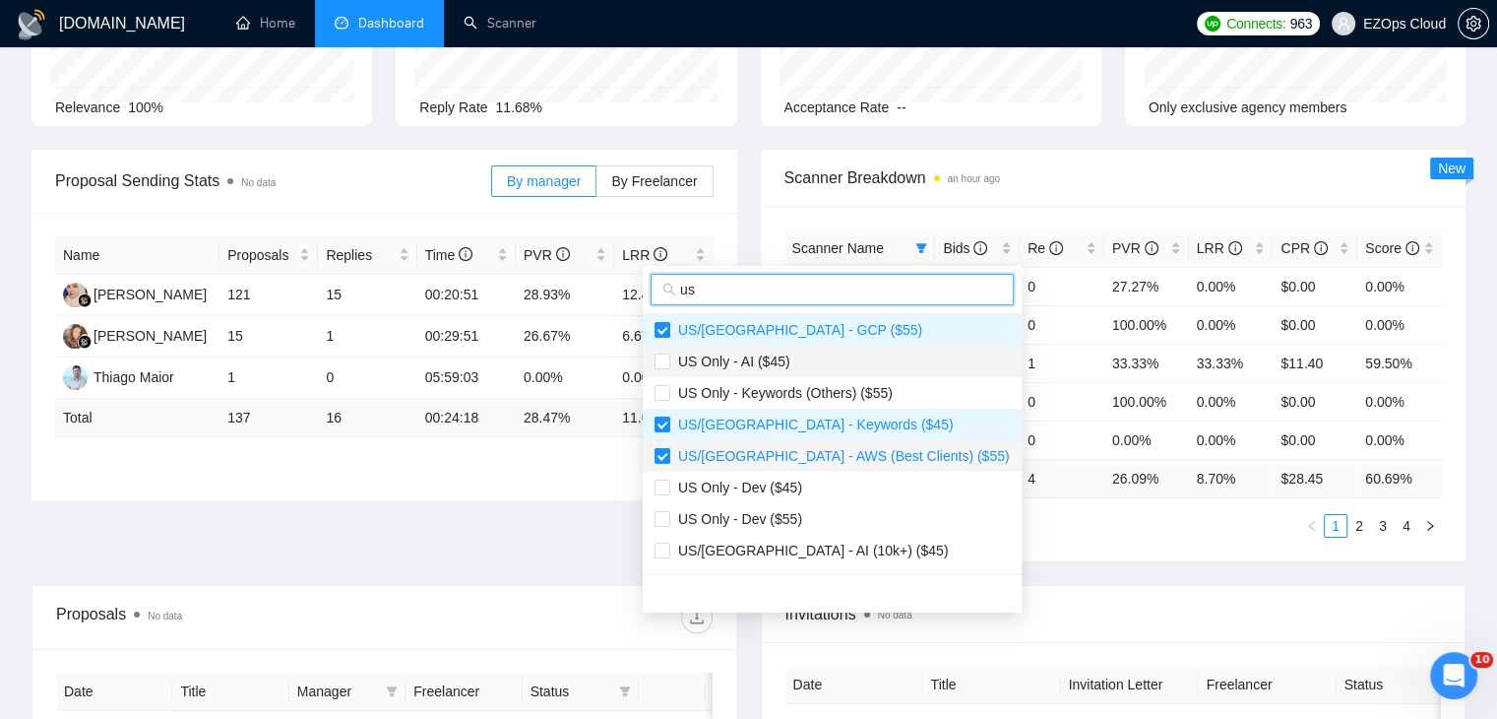
scroll to position [197, 0]
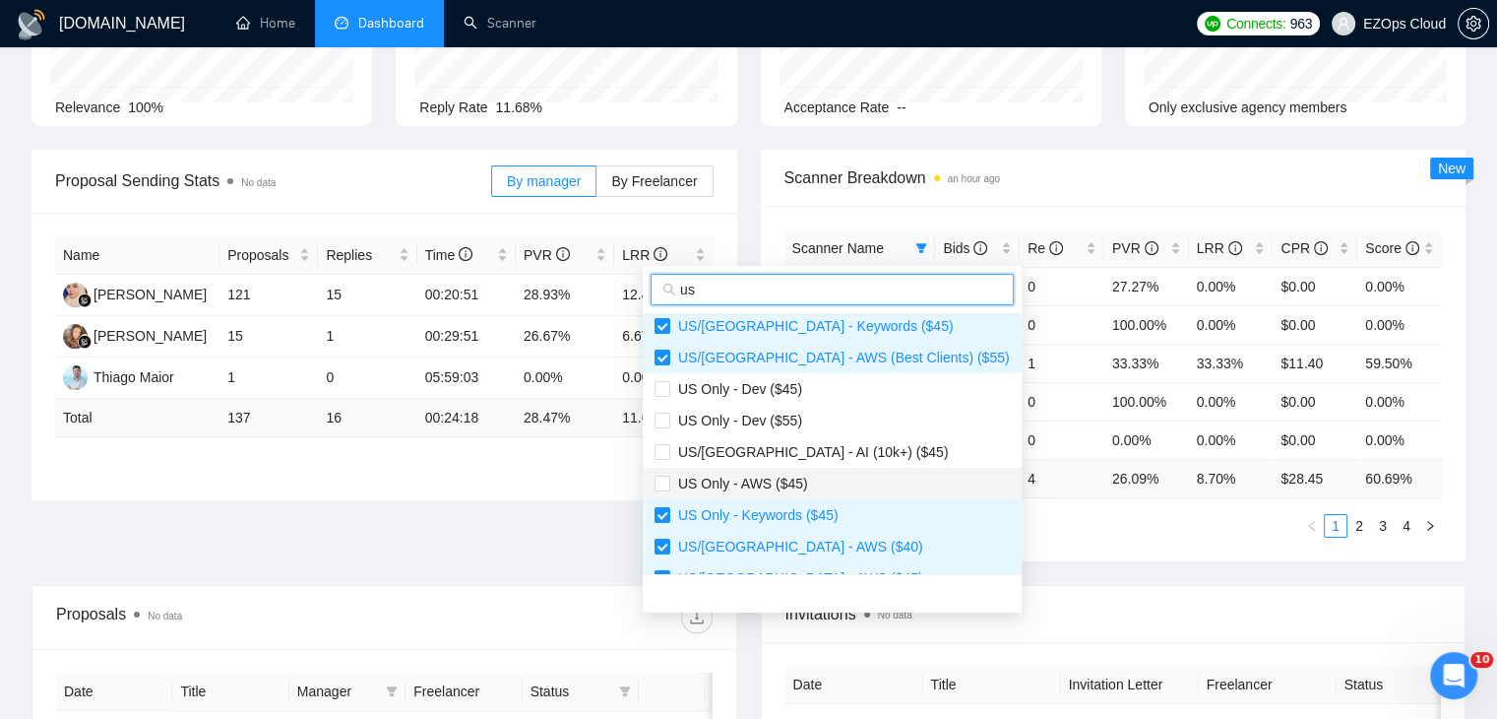
type input "us"
click at [804, 484] on span "US Only - AWS ($45)" at bounding box center [832, 484] width 355 height 22
checkbox input "true"
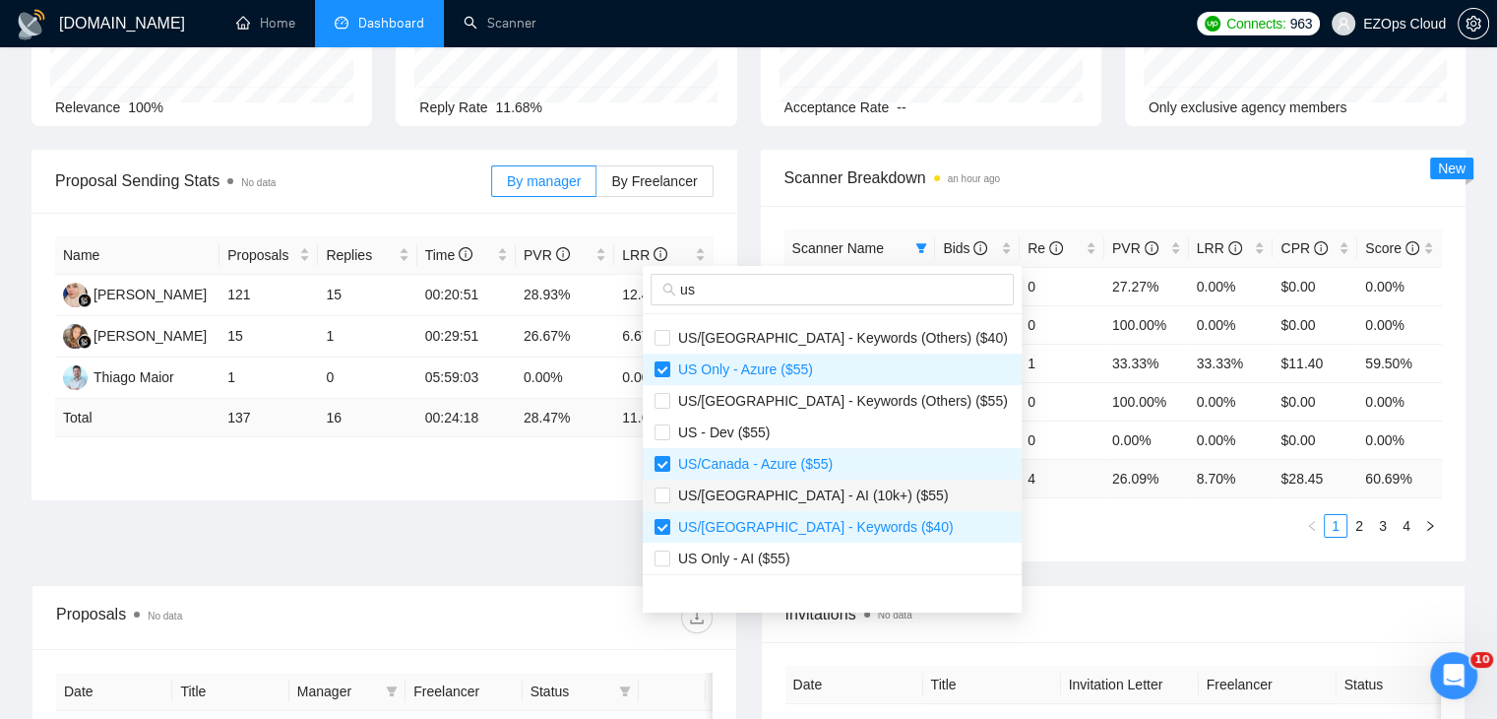
scroll to position [725, 0]
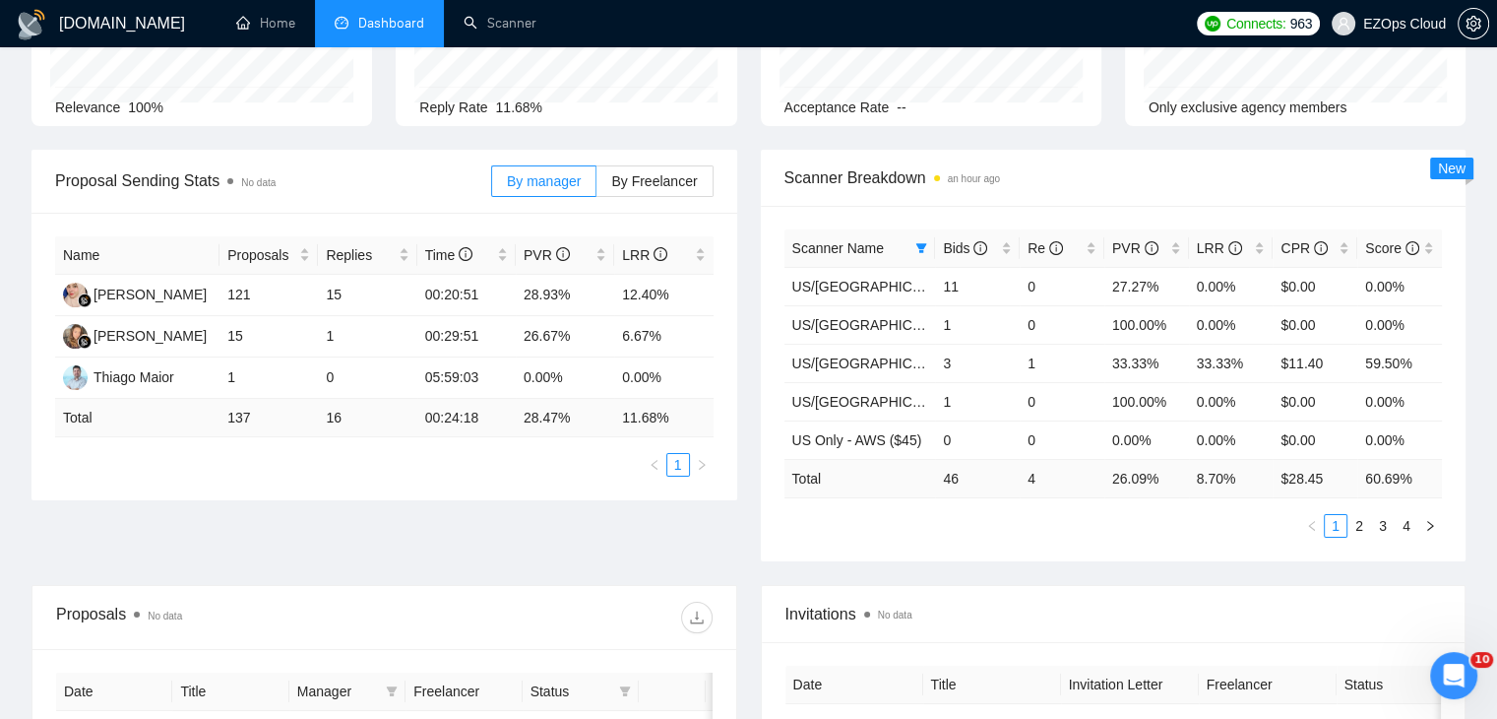
click at [1067, 601] on span "Invitations No data" at bounding box center [1114, 613] width 657 height 25
